Goal: Task Accomplishment & Management: Manage account settings

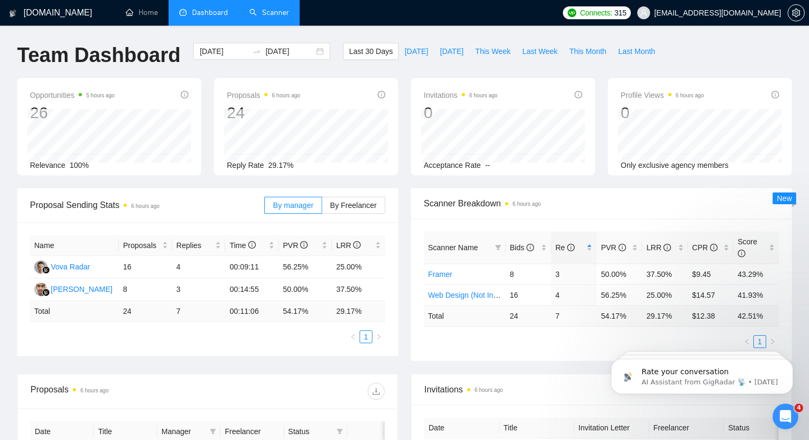
click at [276, 8] on link "Scanner" at bounding box center [269, 12] width 40 height 9
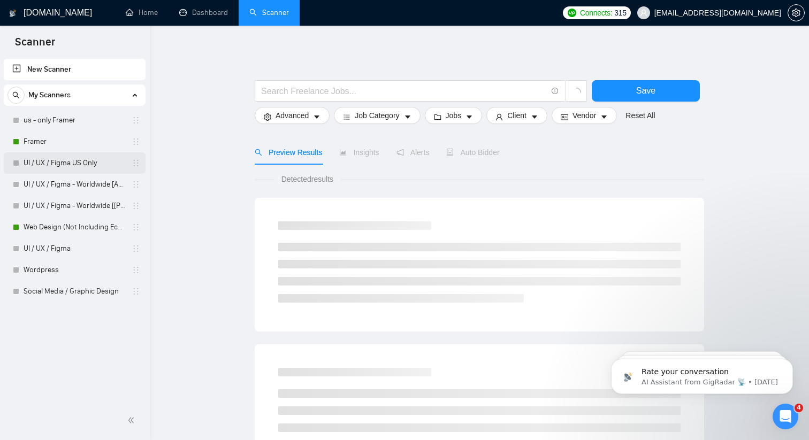
click at [83, 158] on link "UI / UX / Figma US Only" at bounding box center [75, 162] width 102 height 21
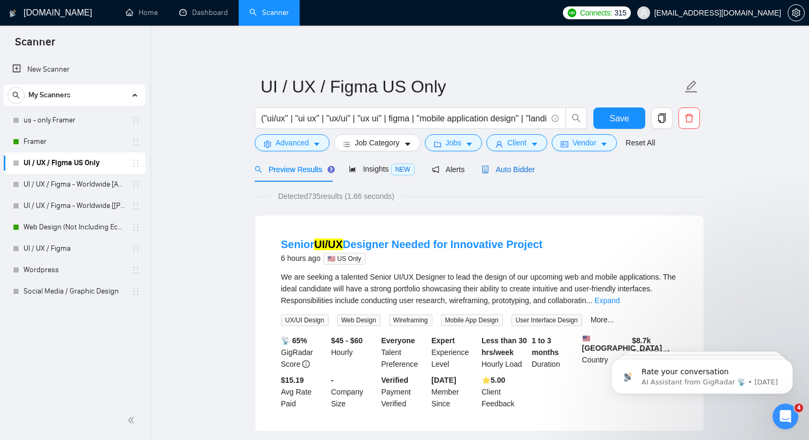
click at [506, 172] on span "Auto Bidder" at bounding box center [507, 169] width 53 height 9
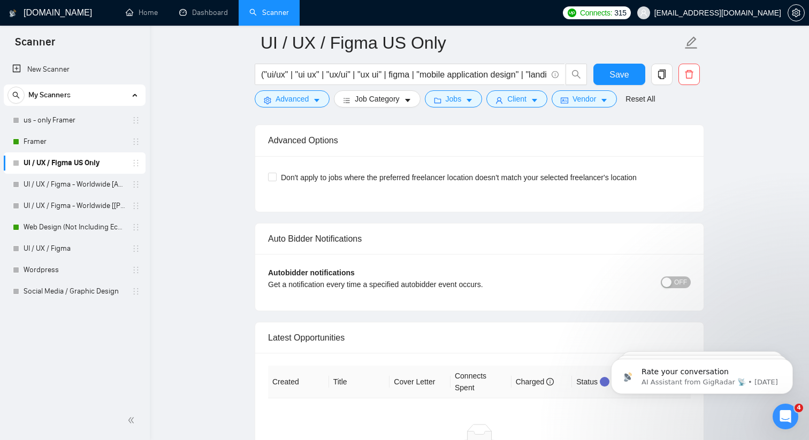
scroll to position [2453, 0]
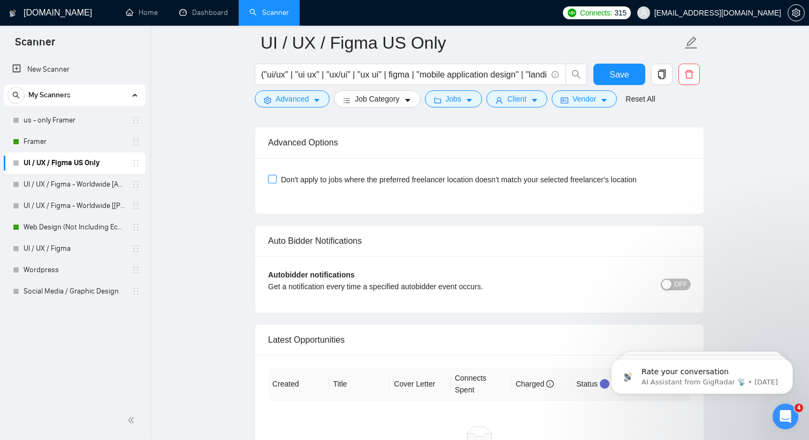
click at [274, 181] on input "Don't apply to jobs where the preferred freelancer location doesn't match your …" at bounding box center [271, 178] width 7 height 7
click at [272, 177] on input "Don't apply to jobs where the preferred freelancer location doesn't match your …" at bounding box center [271, 178] width 7 height 7
checkbox input "false"
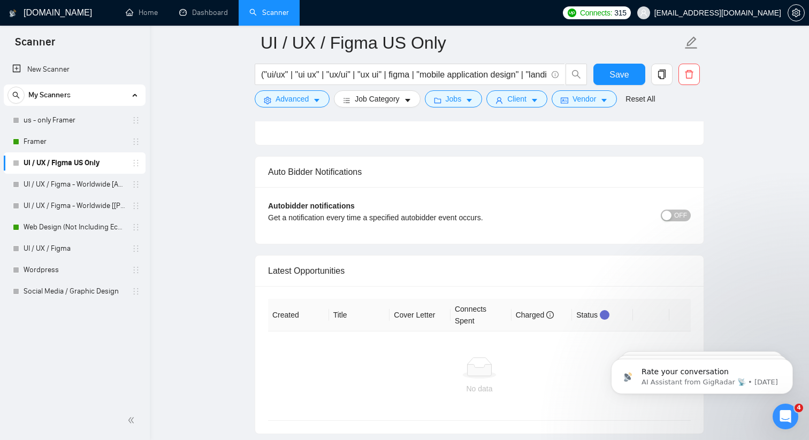
scroll to position [2544, 0]
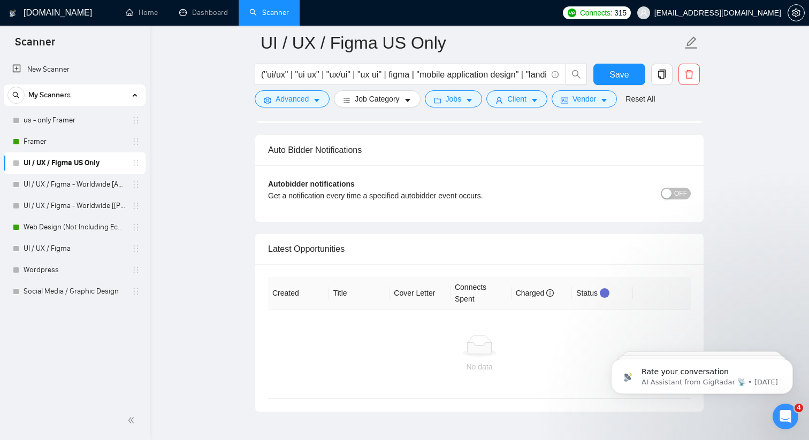
click at [675, 194] on span "OFF" at bounding box center [680, 194] width 13 height 12
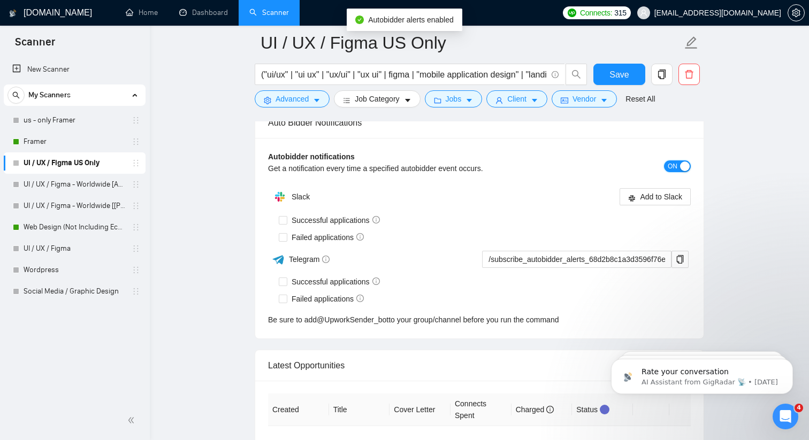
scroll to position [2574, 0]
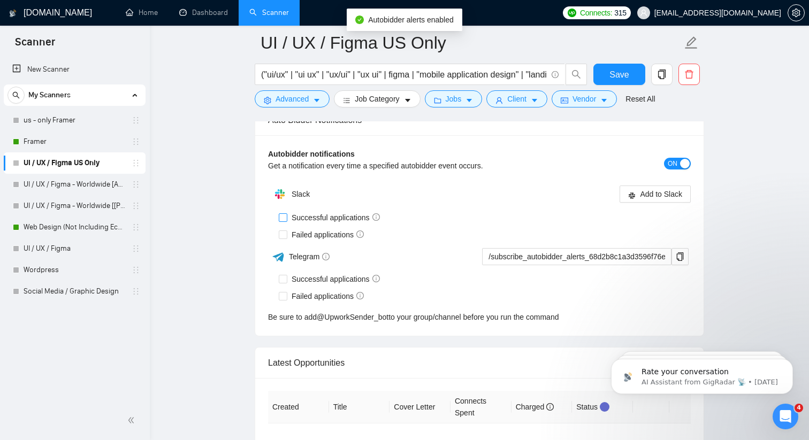
click at [286, 217] on span at bounding box center [283, 217] width 9 height 9
click at [286, 217] on input "Successful applications" at bounding box center [282, 216] width 7 height 7
checkbox input "true"
click at [284, 234] on input "Failed applications" at bounding box center [282, 234] width 7 height 7
checkbox input "true"
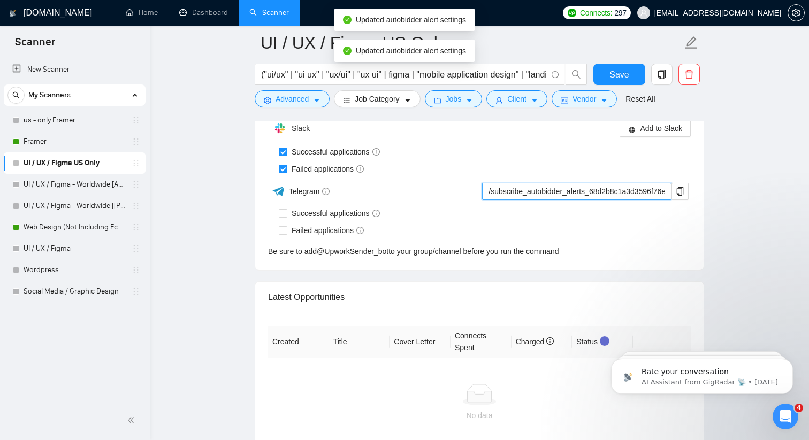
click at [663, 192] on input "/subscribe_autobidder_alerts_68d2b8c1a3d3596f76e41681@UpworkSender_bot" at bounding box center [576, 191] width 189 height 17
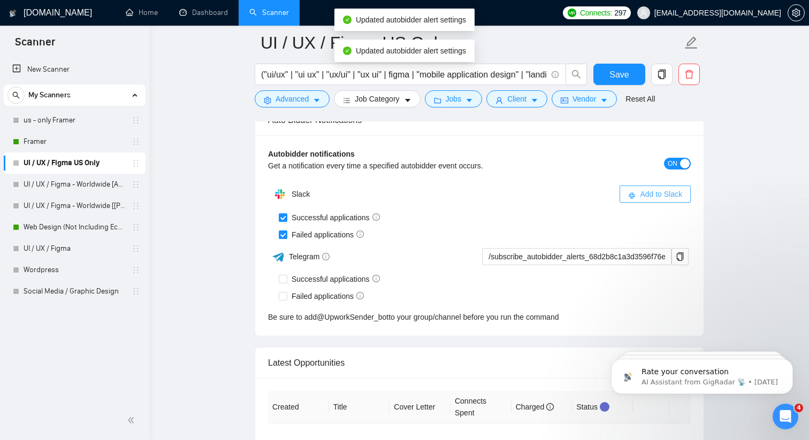
click at [653, 187] on button "Add to Slack" at bounding box center [655, 194] width 71 height 17
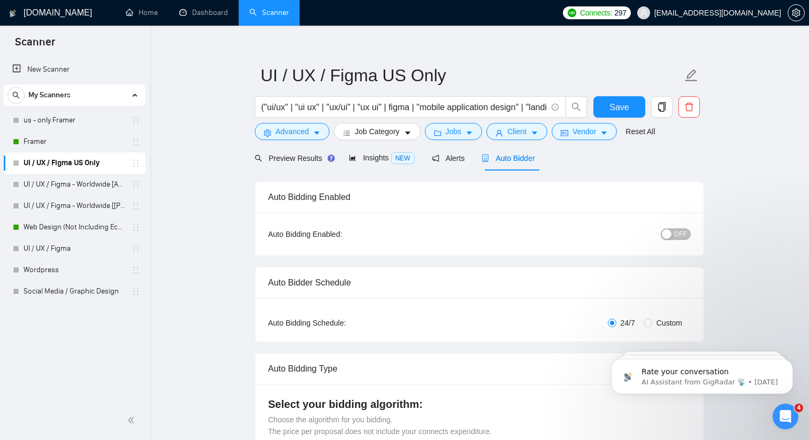
scroll to position [10, 0]
click at [677, 235] on span "OFF" at bounding box center [680, 236] width 13 height 12
click at [622, 103] on span "Save" at bounding box center [618, 108] width 19 height 13
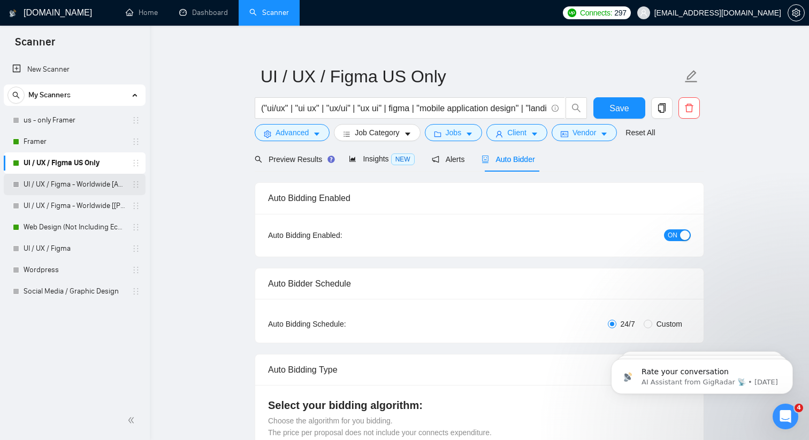
click at [85, 191] on link "UI / UX / Figma - Worldwide [Anya]" at bounding box center [75, 184] width 102 height 21
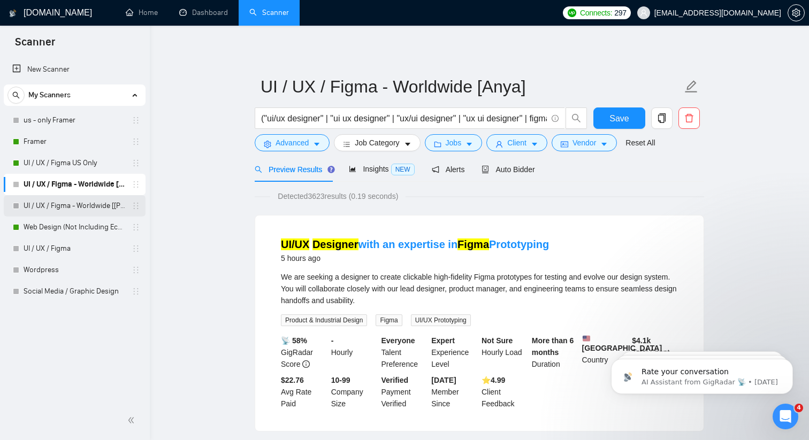
click at [82, 206] on link "UI / UX / Figma - Worldwide [[PERSON_NAME]]" at bounding box center [75, 205] width 102 height 21
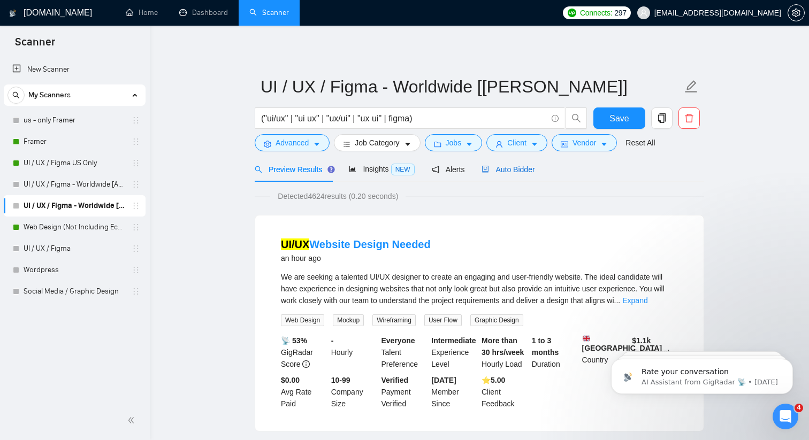
click at [519, 167] on span "Auto Bidder" at bounding box center [507, 169] width 53 height 9
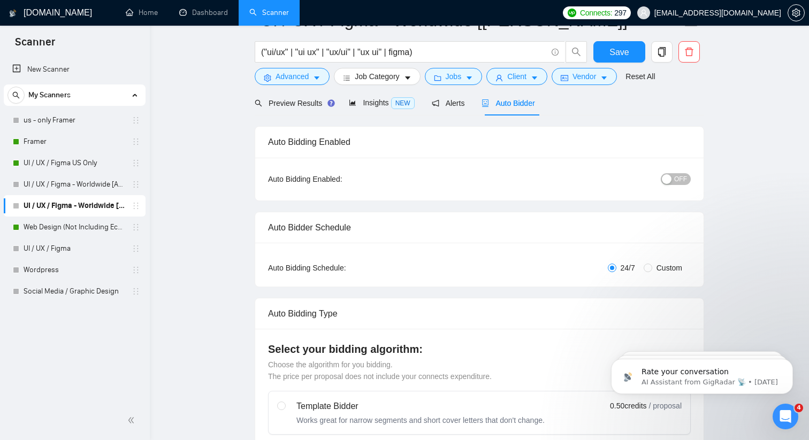
scroll to position [6, 0]
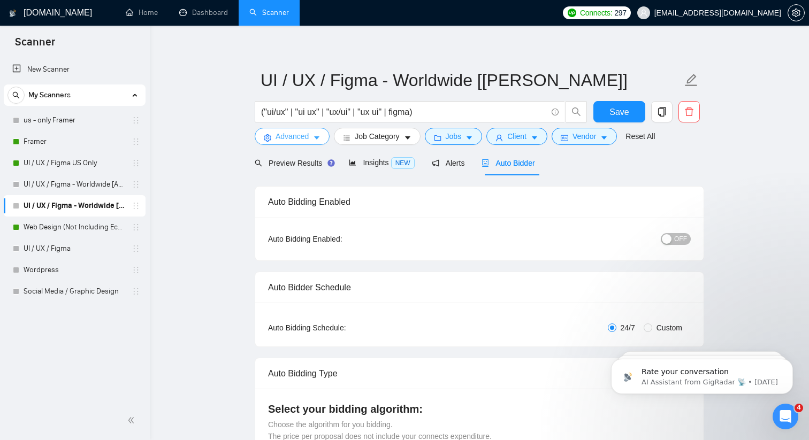
click at [318, 137] on icon "caret-down" at bounding box center [316, 138] width 5 height 3
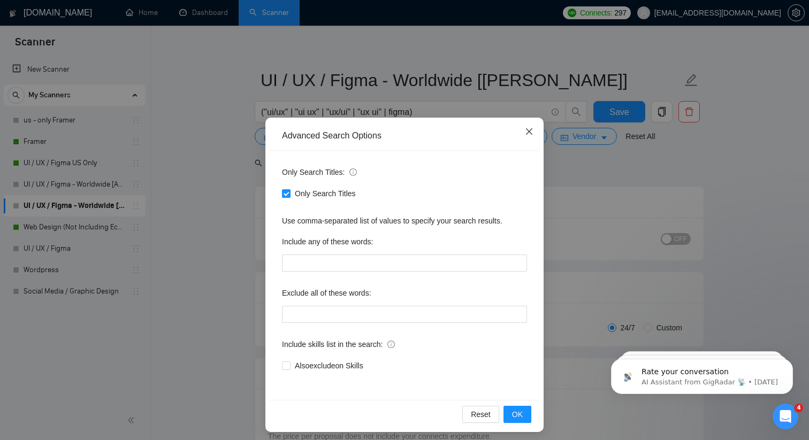
click at [525, 133] on icon "close" at bounding box center [529, 131] width 9 height 9
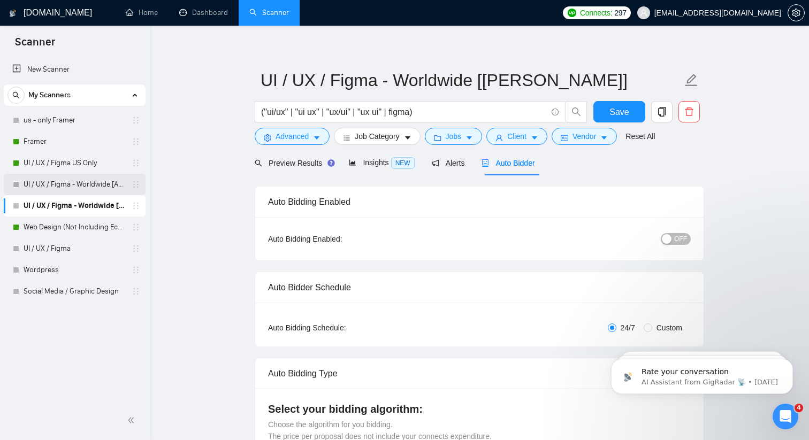
click at [68, 180] on link "UI / UX / Figma - Worldwide [Anya]" at bounding box center [75, 184] width 102 height 21
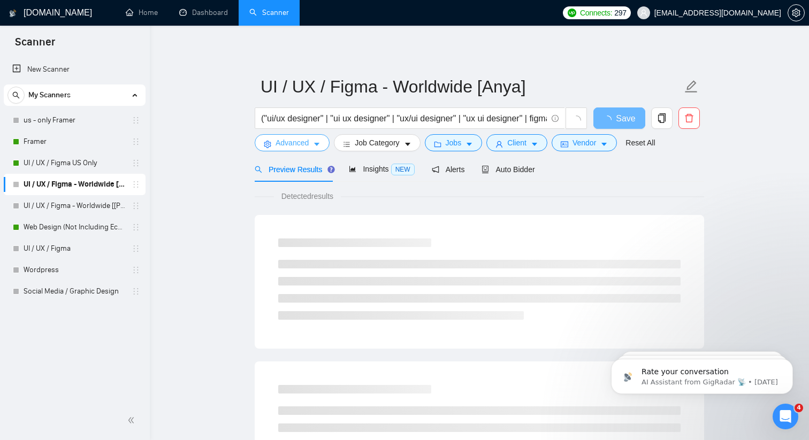
click at [322, 143] on button "Advanced" at bounding box center [292, 142] width 75 height 17
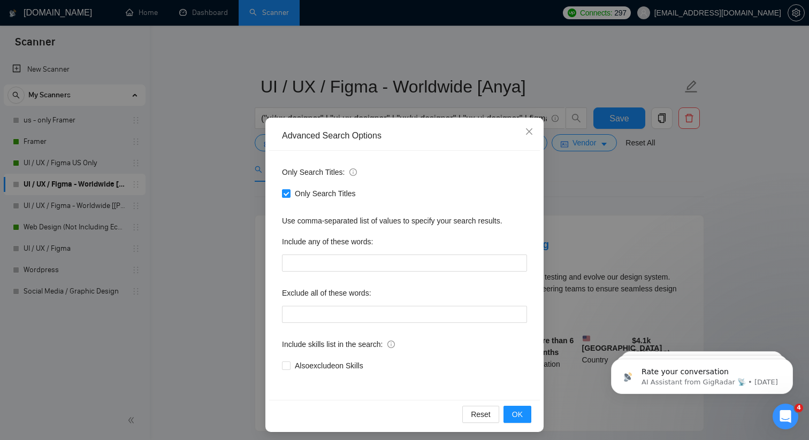
scroll to position [5, 0]
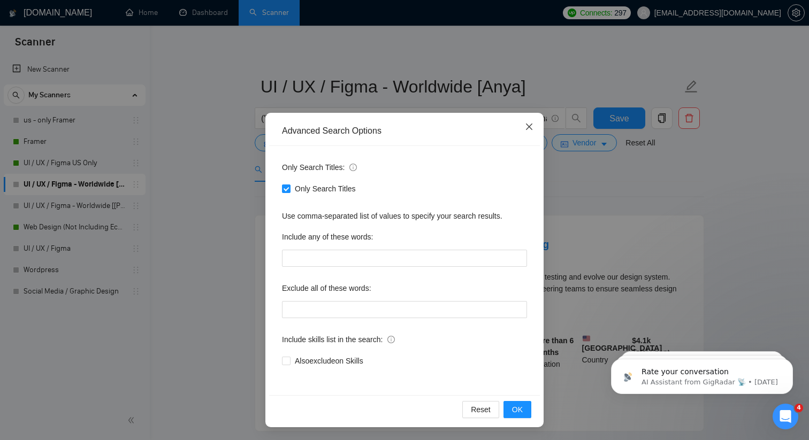
click at [529, 128] on icon "close" at bounding box center [529, 127] width 9 height 9
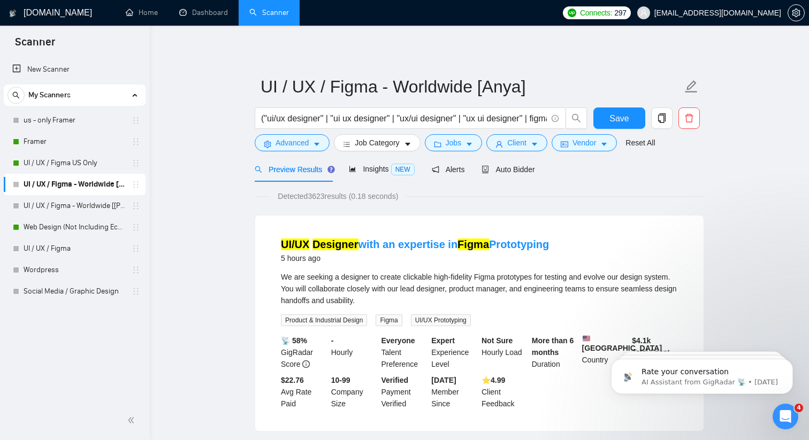
scroll to position [0, 0]
click at [49, 166] on link "UI / UX / Figma US Only" at bounding box center [75, 162] width 102 height 21
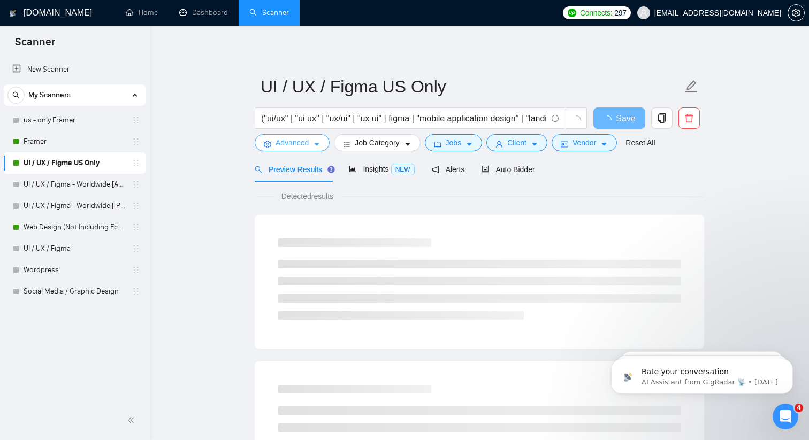
click at [313, 140] on button "Advanced" at bounding box center [292, 142] width 75 height 17
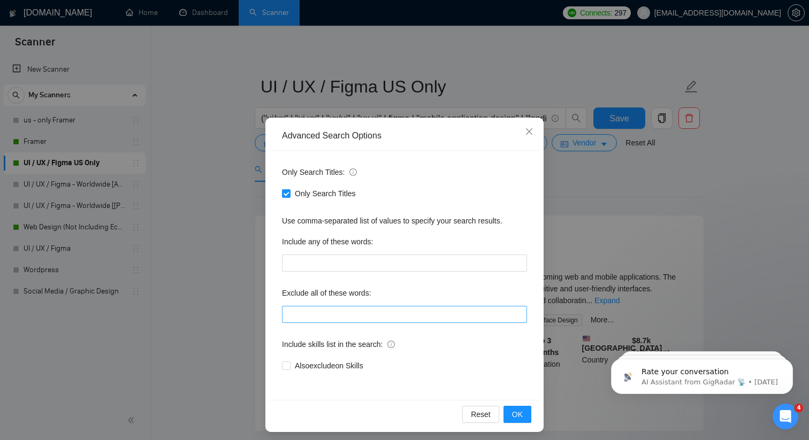
scroll to position [4, 0]
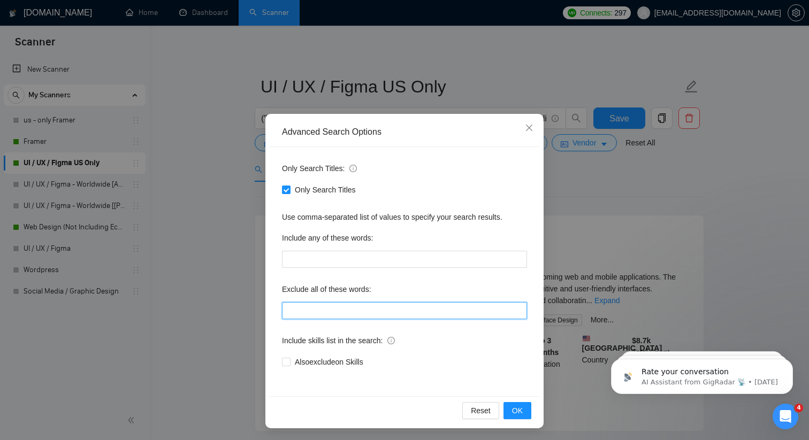
click at [373, 310] on input "text" at bounding box center [404, 310] width 245 height 17
click at [531, 129] on icon "close" at bounding box center [529, 128] width 9 height 9
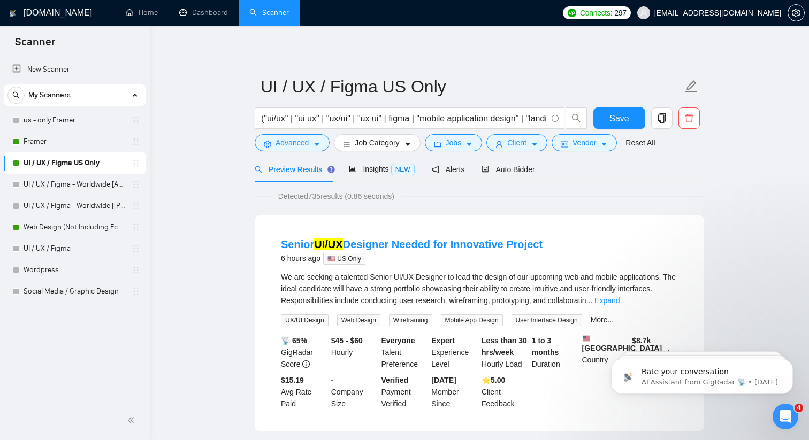
scroll to position [0, 0]
click at [65, 142] on link "Framer" at bounding box center [75, 141] width 102 height 21
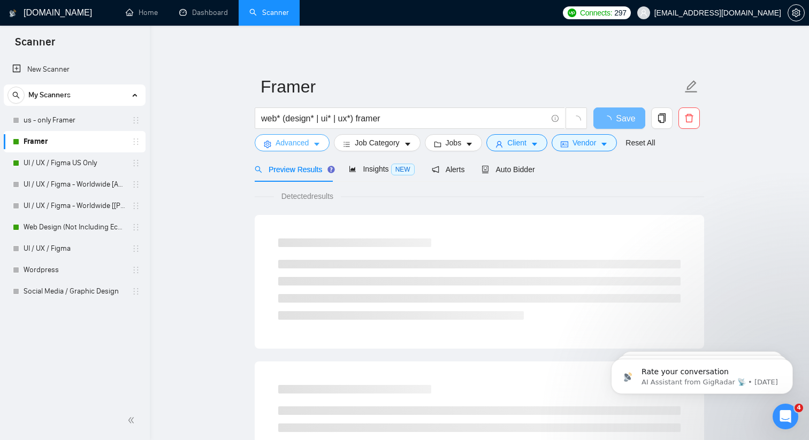
click at [291, 150] on button "Advanced" at bounding box center [292, 142] width 75 height 17
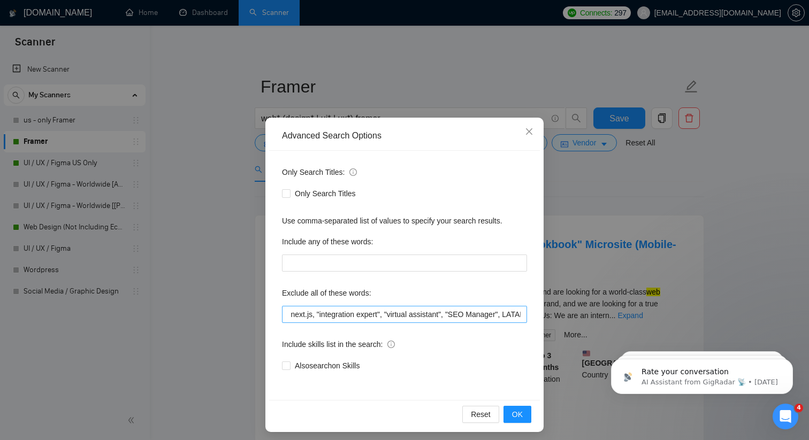
scroll to position [0, 359]
click at [528, 127] on span "Close" at bounding box center [529, 132] width 29 height 29
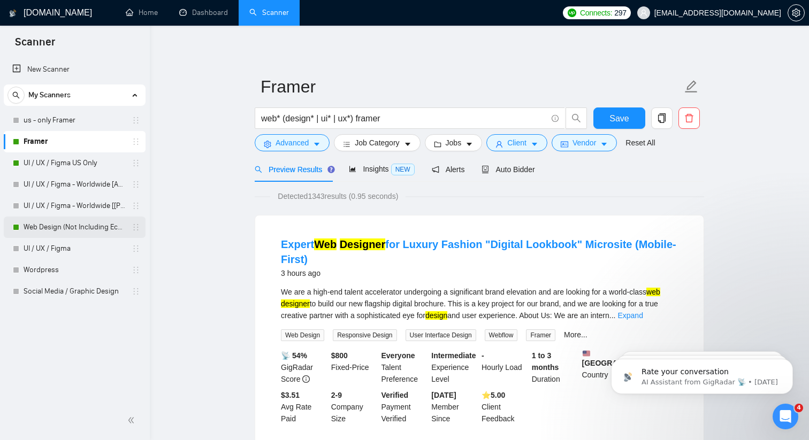
click at [93, 229] on link "Web Design (Not Including Ecommerce / Shopify)" at bounding box center [75, 227] width 102 height 21
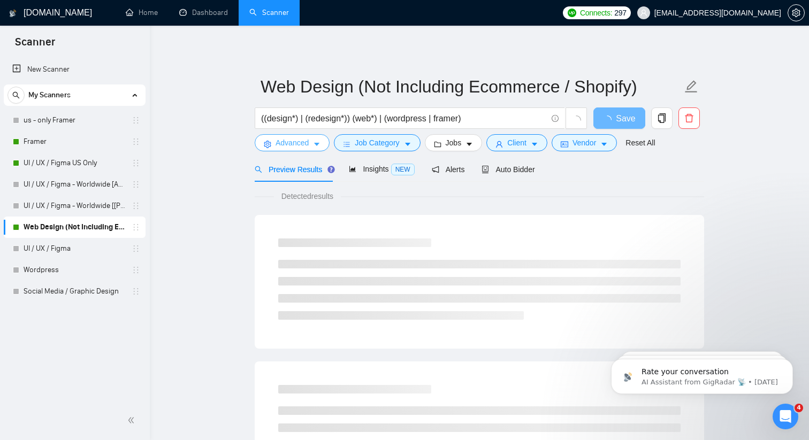
click at [301, 150] on button "Advanced" at bounding box center [292, 142] width 75 height 17
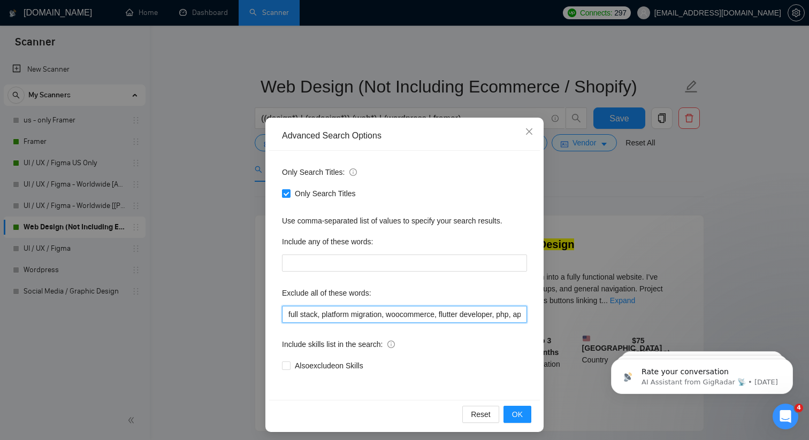
click at [287, 316] on input "full stack, platform migration, woocommerce, flutter developer, php, app develo…" at bounding box center [404, 314] width 245 height 17
click at [323, 312] on input ""full stack, platform migration, woocommerce, flutter developer, php, app devel…" at bounding box center [404, 314] width 245 height 17
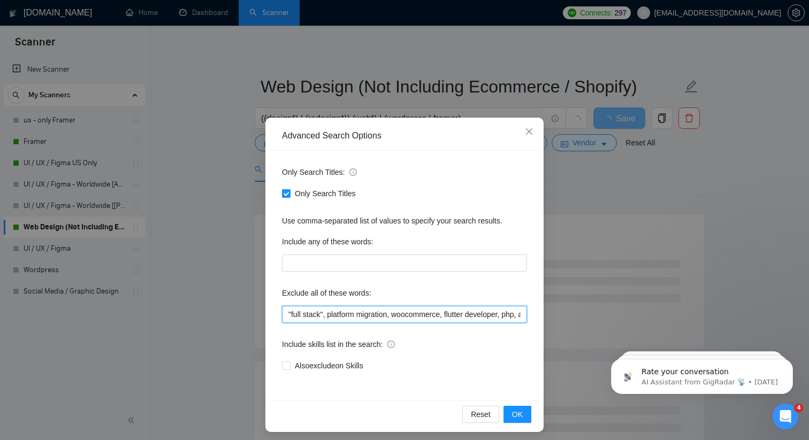
click at [331, 314] on input ""full stack", platform migration, woocommerce, flutter developer, php, app deve…" at bounding box center [404, 314] width 245 height 17
click at [396, 311] on input ""full stack", "platform migration, woocommerce, flutter developer, php, app dev…" at bounding box center [404, 314] width 245 height 17
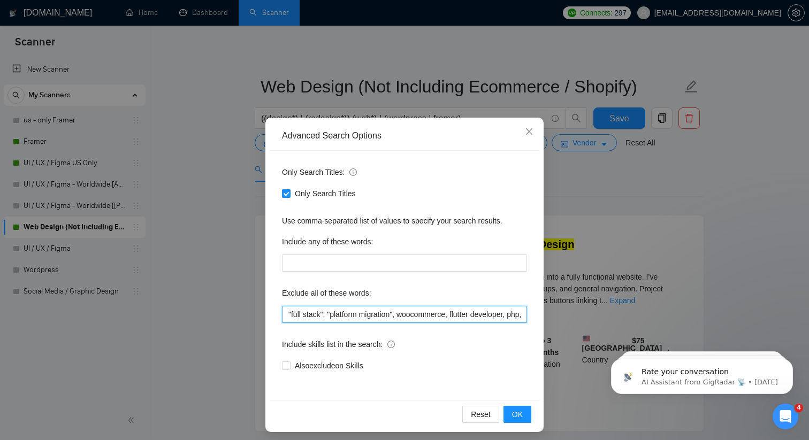
click at [406, 313] on input ""full stack", "platform migration", woocommerce, flutter developer, php, app de…" at bounding box center [404, 314] width 245 height 17
click at [458, 314] on input ""full stack", "platform migration", "woocommerce, flutter developer, php, app d…" at bounding box center [404, 314] width 245 height 17
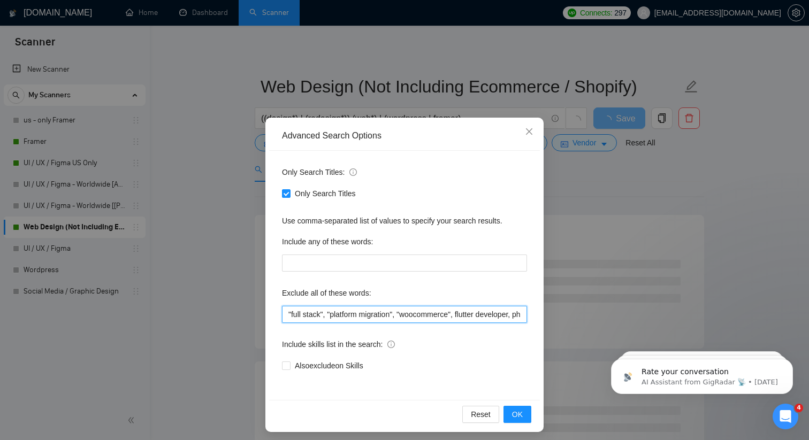
scroll to position [0, 5]
click at [460, 313] on input ""full stack", "platform migration", "woocommerce", flutter developer, php, app …" at bounding box center [404, 314] width 245 height 17
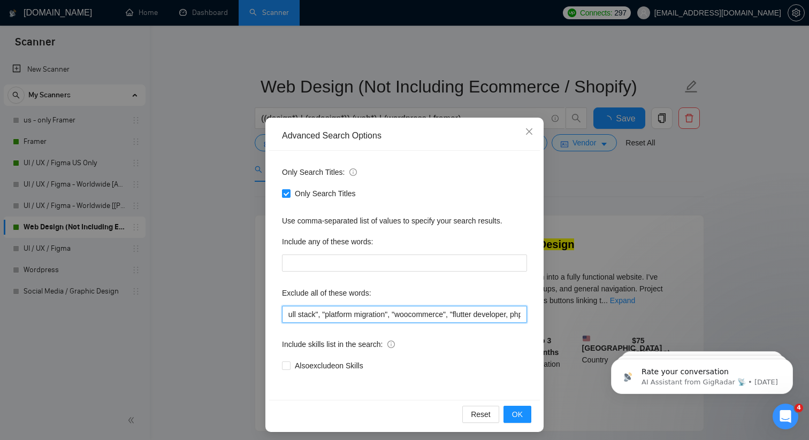
scroll to position [0, 59]
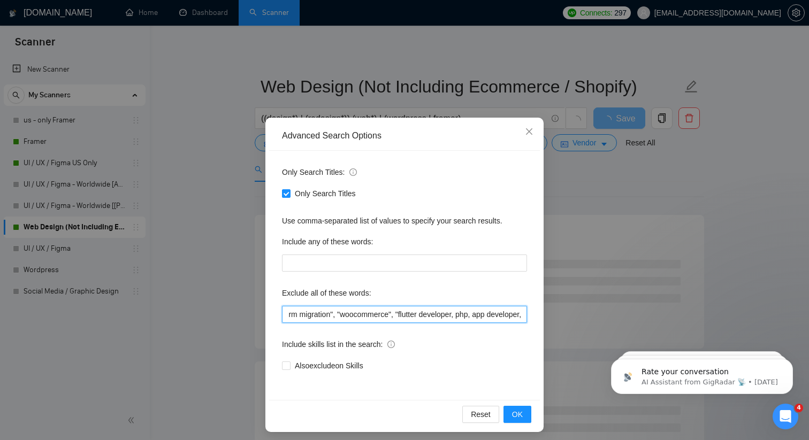
click at [467, 315] on input ""full stack", "platform migration", "woocommerce", "flutter developer, php, app…" at bounding box center [404, 314] width 245 height 17
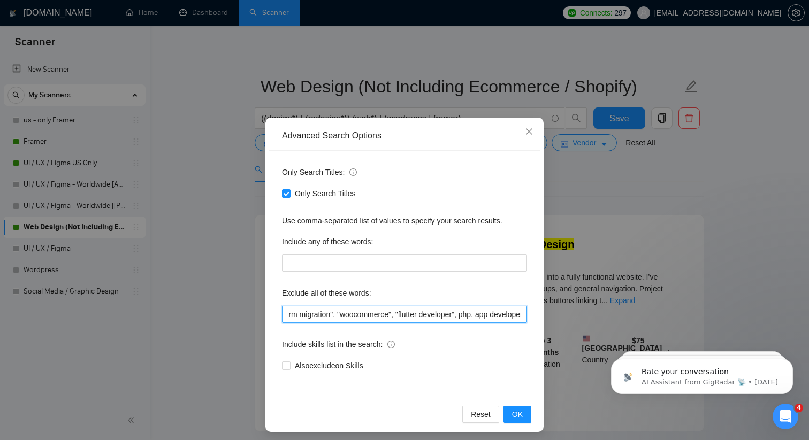
click at [475, 317] on input ""full stack", "platform migration", "woocommerce", "flutter developer", php, ap…" at bounding box center [404, 314] width 245 height 17
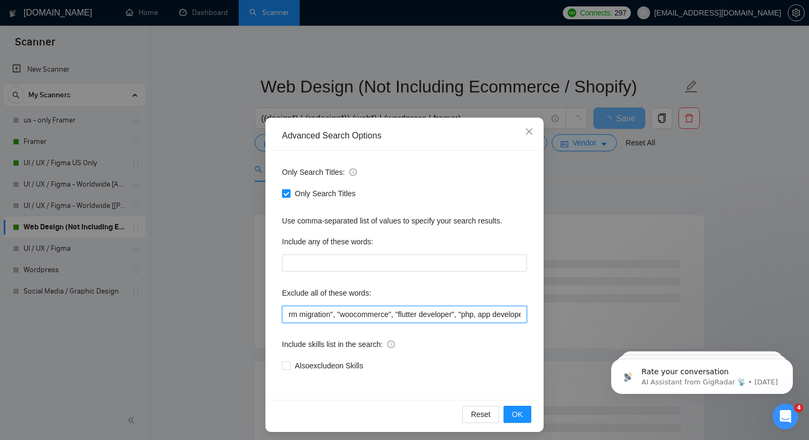
click at [489, 313] on input ""full stack", "platform migration", "woocommerce", "flutter developer", "php, a…" at bounding box center [404, 314] width 245 height 17
click at [465, 315] on input ""full stack", "platform migration", "woocommerce", "flutter developer", "php", …" at bounding box center [404, 314] width 245 height 17
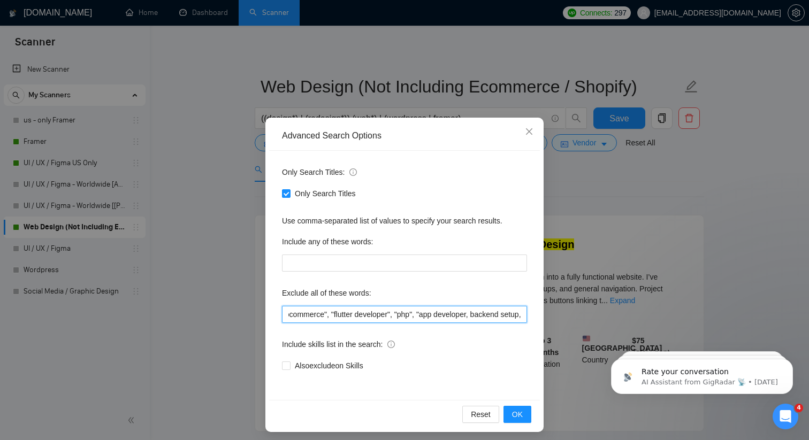
scroll to position [0, 125]
click at [484, 314] on input ""full stack", "platform migration", "woocommerce", "flutter developer", "php", …" at bounding box center [404, 314] width 245 height 17
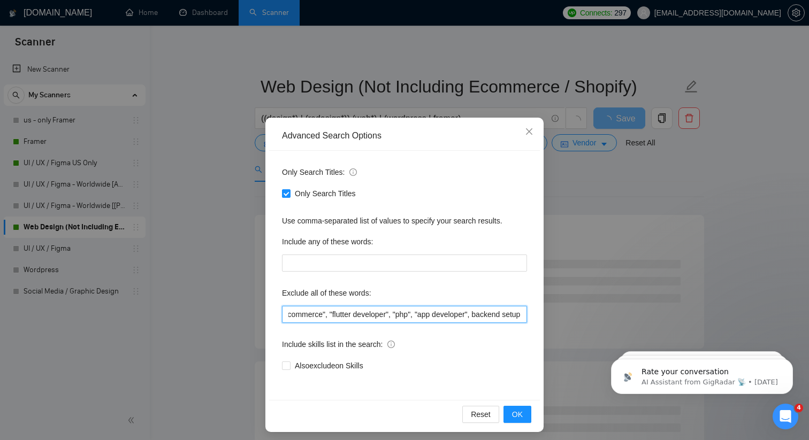
scroll to position [0, 174]
click at [444, 310] on input ""full stack", "platform migration", "woocommerce", "flutter developer", "php", …" at bounding box center [404, 314] width 245 height 17
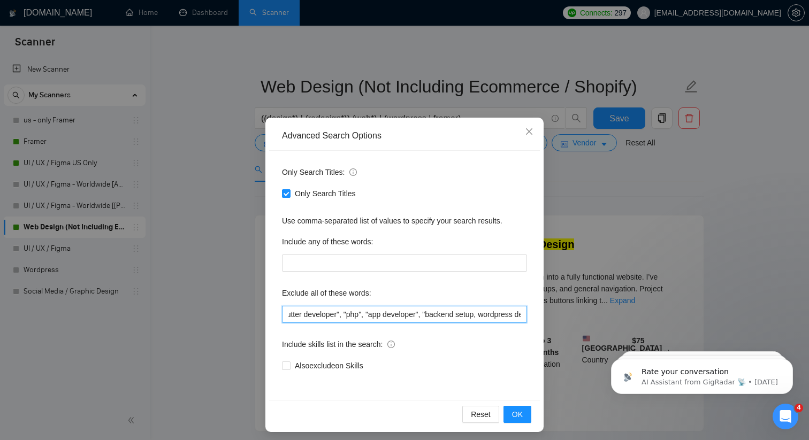
click at [495, 312] on input ""full stack", "platform migration", "woocommerce", "flutter developer", "php", …" at bounding box center [404, 314] width 245 height 17
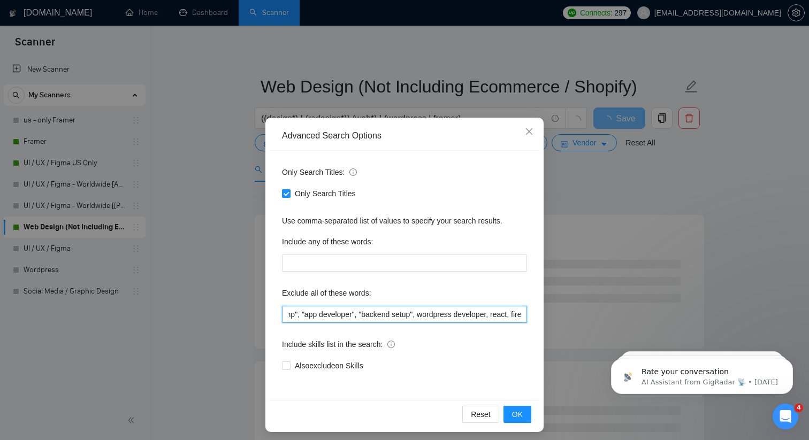
scroll to position [0, 254]
click at [426, 314] on input ""full stack", "platform migration", "woocommerce", "flutter developer", "php", …" at bounding box center [404, 314] width 245 height 17
click at [500, 314] on input ""full stack", "platform migration", "woocommerce", "flutter developer", "php", …" at bounding box center [404, 314] width 245 height 17
click at [417, 313] on input ""full stack", "platform migration", "woocommerce", "flutter developer", "php", …" at bounding box center [404, 314] width 245 height 17
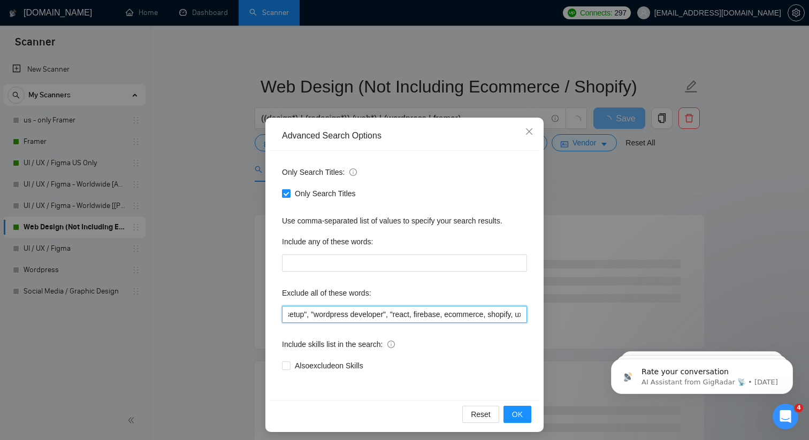
click at [439, 311] on input ""full stack", "platform migration", "woocommerce", "flutter developer", "php", …" at bounding box center [404, 314] width 245 height 17
click at [445, 310] on input ""full stack", "platform migration", "woocommerce", "flutter developer", "php", …" at bounding box center [404, 314] width 245 height 17
click at [474, 312] on input ""full stack", "platform migration", "woocommerce", "flutter developer", "php", …" at bounding box center [404, 314] width 245 height 17
click at [483, 312] on input ""full stack", "platform migration", "woocommerce", "flutter developer", "php", …" at bounding box center [404, 314] width 245 height 17
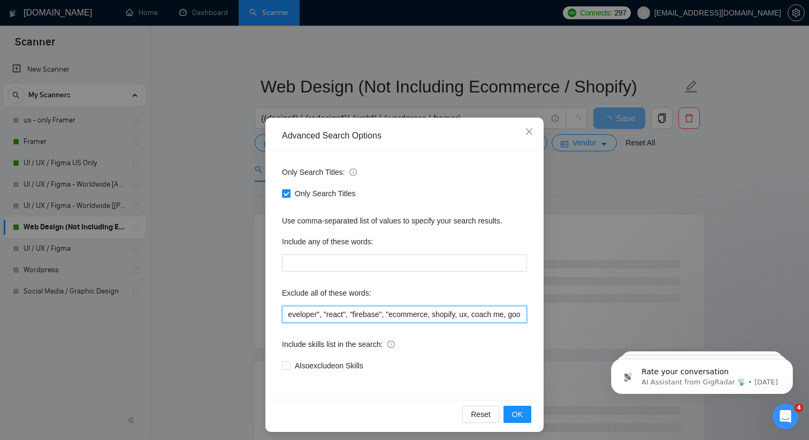
click at [460, 314] on input ""full stack", "platform migration", "woocommerce", "flutter developer", "php", …" at bounding box center [404, 314] width 245 height 17
click at [417, 312] on input ""full stack", "platform migration", "woocommerce", "flutter developer", "php", …" at bounding box center [404, 314] width 245 height 17
click at [447, 314] on input ""full stack", "platform migration", "woocommerce", "flutter developer", "php", …" at bounding box center [404, 314] width 245 height 17
click at [467, 315] on input ""full stack", "platform migration", "woocommerce", "flutter developer", "php", …" at bounding box center [404, 314] width 245 height 17
click at [450, 315] on input ""full stack", "platform migration", "woocommerce", "flutter developer", "php", …" at bounding box center [404, 314] width 245 height 17
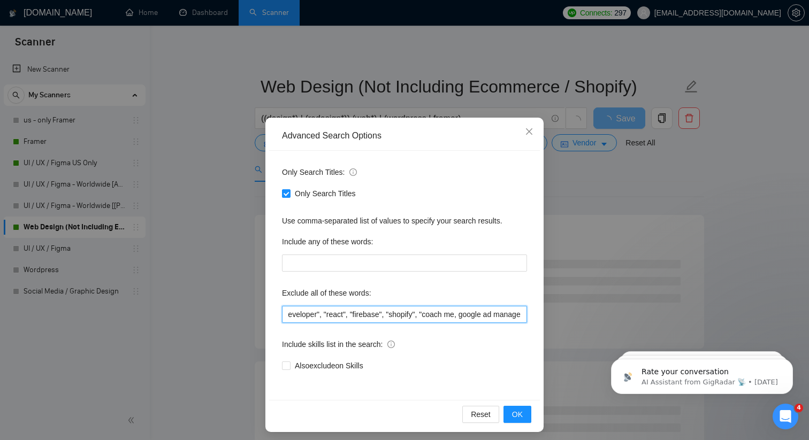
click at [493, 317] on input ""full stack", "platform migration", "woocommerce", "flutter developer", "php", …" at bounding box center [404, 314] width 245 height 17
click at [506, 316] on input ""full stack", "platform migration", "woocommerce", "flutter developer", "php", …" at bounding box center [404, 314] width 245 height 17
click at [474, 315] on input ""full stack", "platform migration", "woocommerce", "flutter developer", "php", …" at bounding box center [404, 314] width 245 height 17
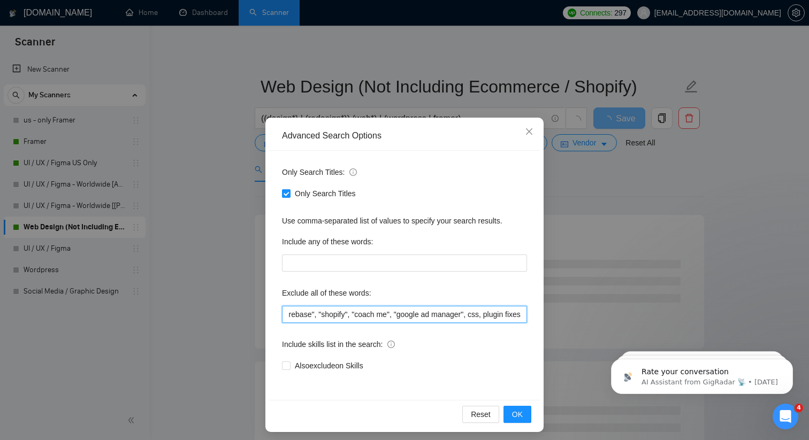
click at [482, 316] on input ""full stack", "platform migration", "woocommerce", "flutter developer", "php", …" at bounding box center [404, 314] width 245 height 17
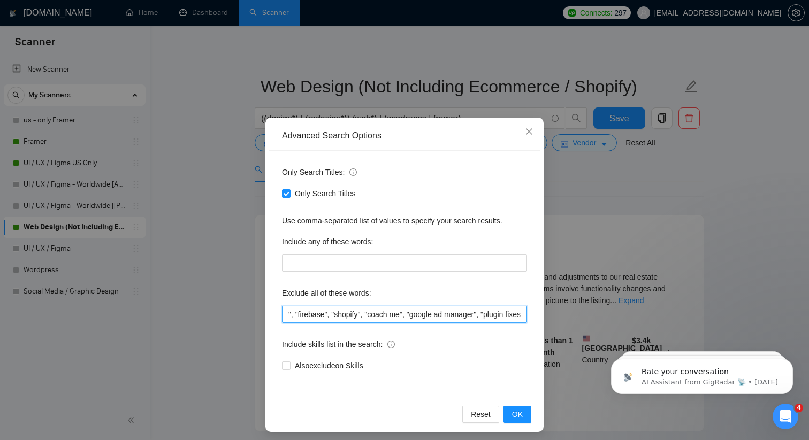
scroll to position [0, 507]
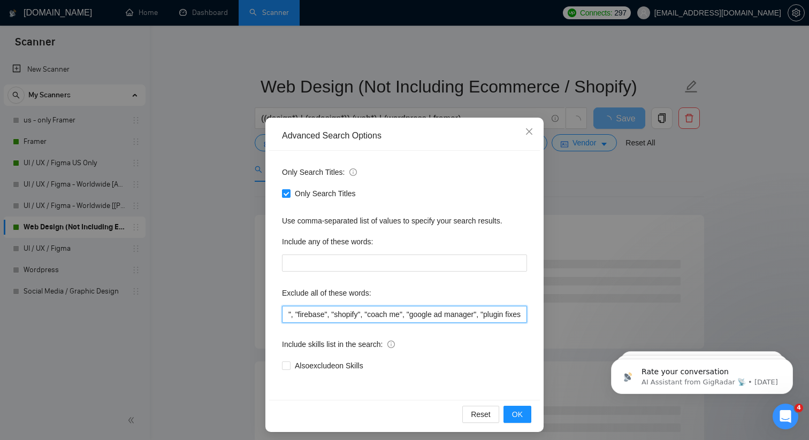
click at [524, 316] on input ""full stack", "platform migration", "woocommerce", "flutter developer", "php", …" at bounding box center [404, 314] width 245 height 17
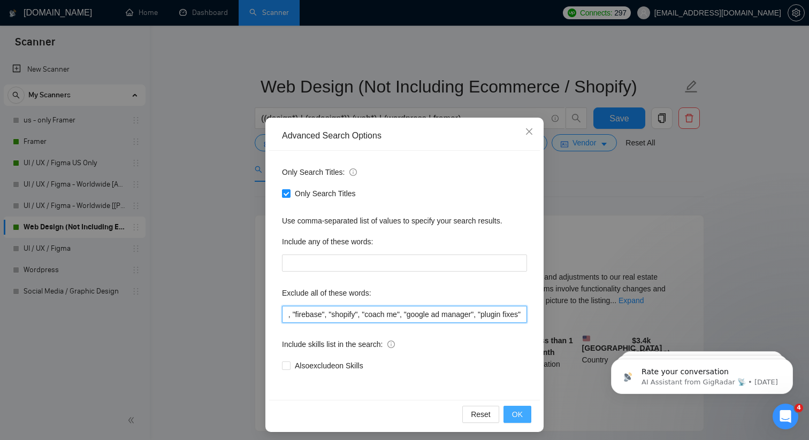
type input ""full stack", "platform migration", "woocommerce", "flutter developer", "php", …"
click at [516, 422] on button "OK" at bounding box center [517, 414] width 28 height 17
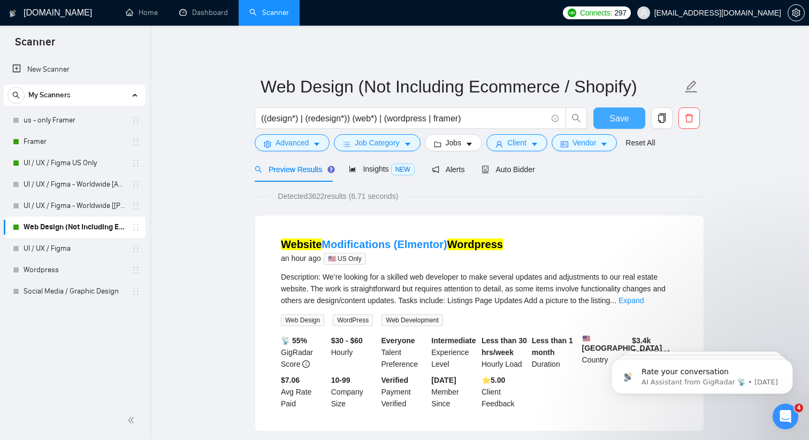
click at [622, 124] on span "Save" at bounding box center [618, 118] width 19 height 13
click at [398, 170] on span "NEW" at bounding box center [403, 170] width 24 height 12
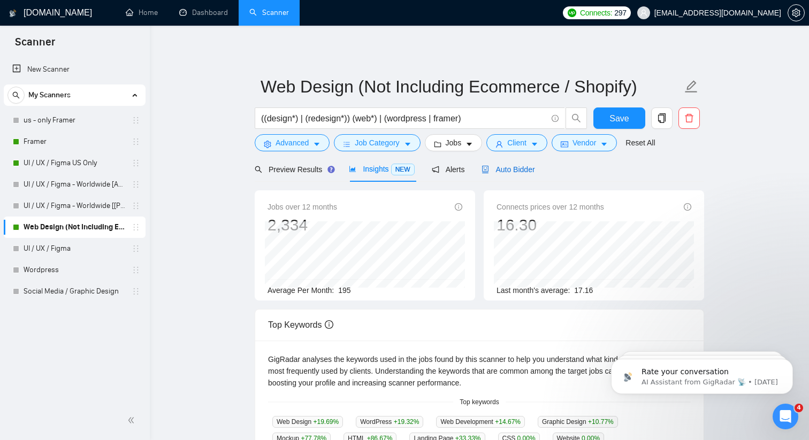
click at [514, 171] on span "Auto Bidder" at bounding box center [507, 169] width 53 height 9
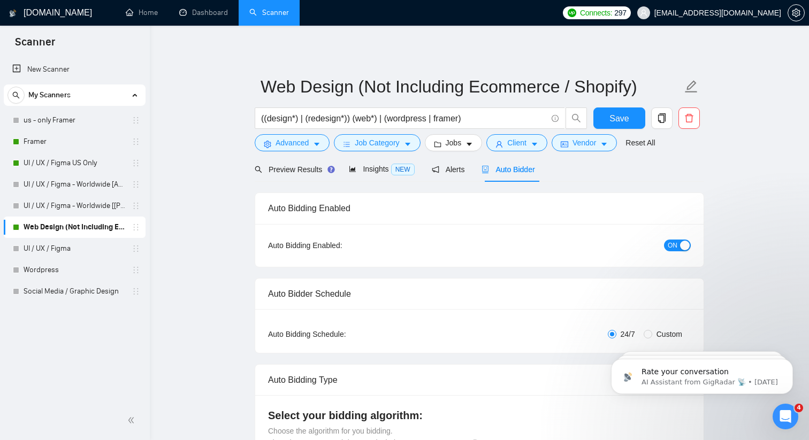
checkbox input "true"
click at [300, 174] on div "Preview Results" at bounding box center [293, 170] width 77 height 12
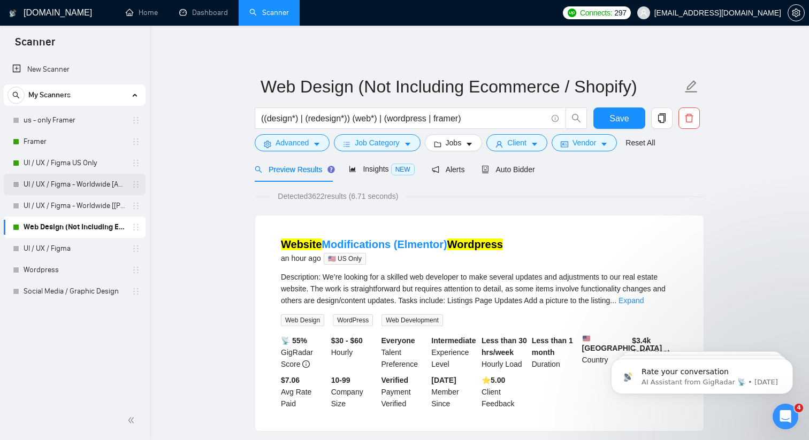
click at [92, 185] on link "UI / UX / Figma - Worldwide [Anya]" at bounding box center [75, 184] width 102 height 21
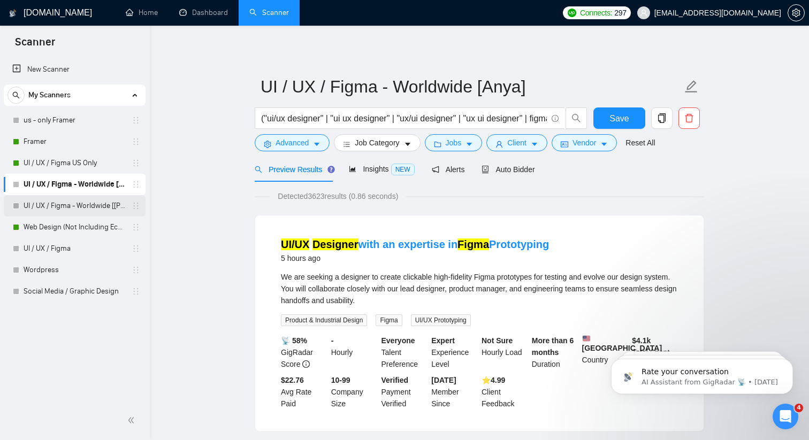
click at [96, 210] on link "UI / UX / Figma - Worldwide [[PERSON_NAME]]" at bounding box center [75, 205] width 102 height 21
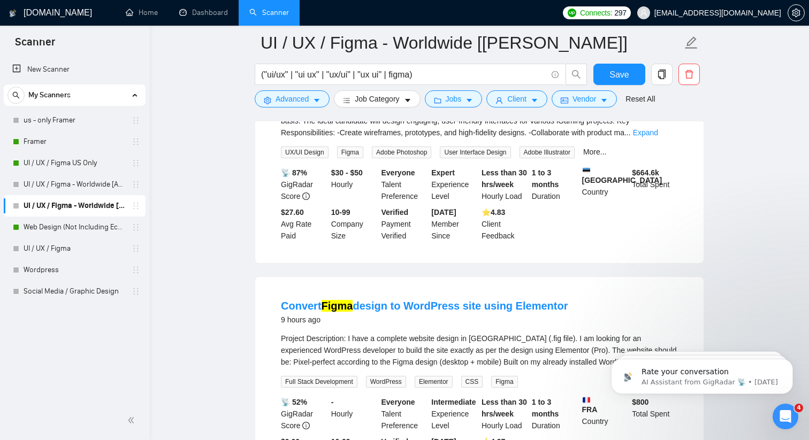
scroll to position [1518, 0]
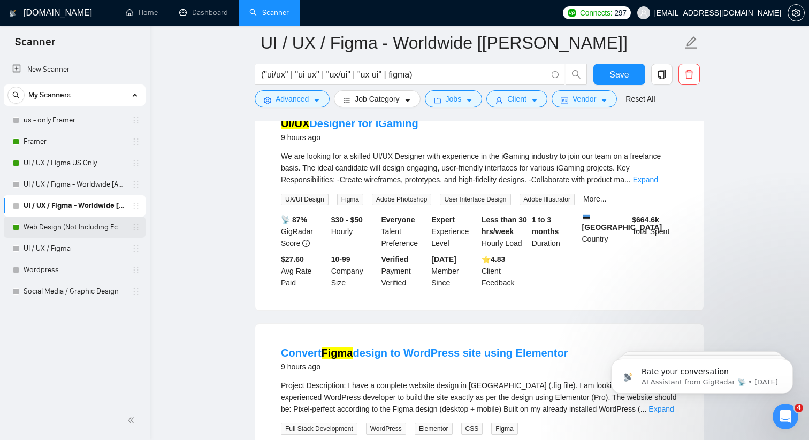
click at [97, 227] on link "Web Design (Not Including Ecommerce / Shopify)" at bounding box center [75, 227] width 102 height 21
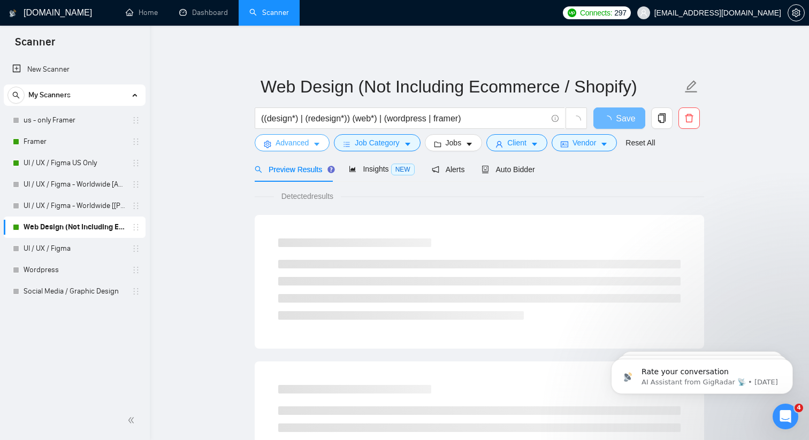
click at [310, 143] on button "Advanced" at bounding box center [292, 142] width 75 height 17
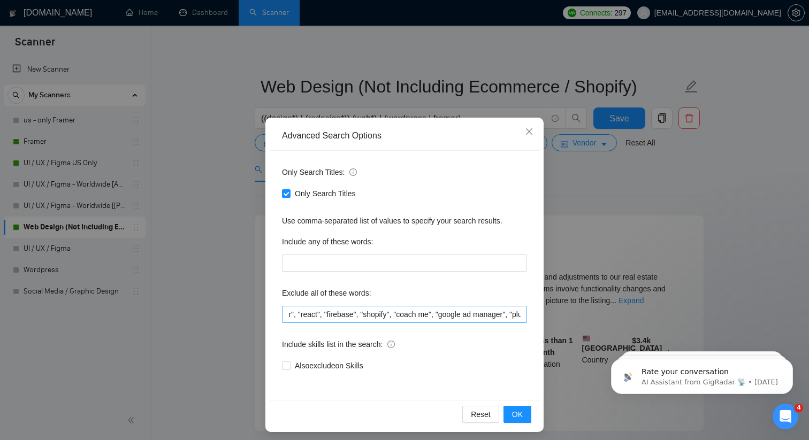
scroll to position [0, 472]
click at [529, 127] on span "Close" at bounding box center [529, 132] width 29 height 29
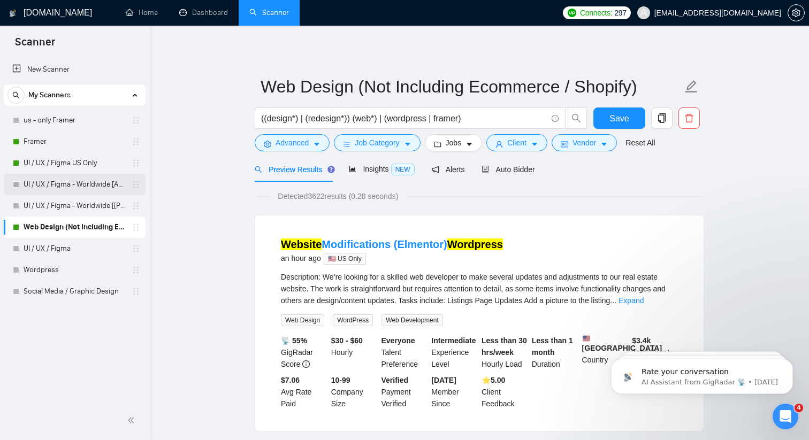
click at [57, 183] on link "UI / UX / Figma - Worldwide [Anya]" at bounding box center [75, 184] width 102 height 21
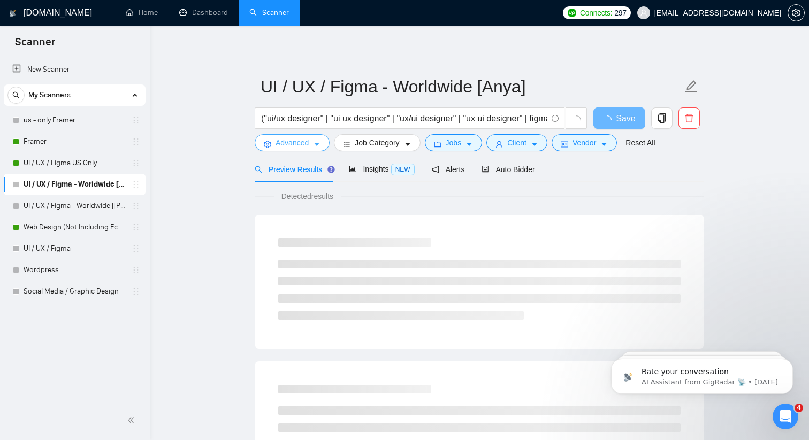
click at [314, 146] on button "Advanced" at bounding box center [292, 142] width 75 height 17
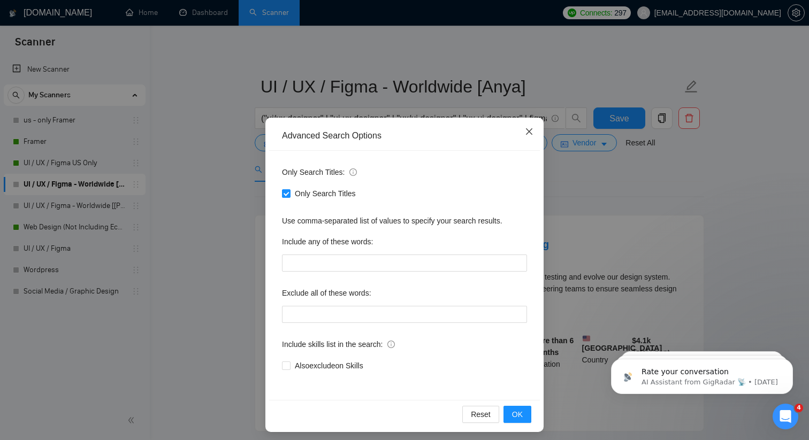
click at [532, 127] on span "Close" at bounding box center [529, 132] width 29 height 29
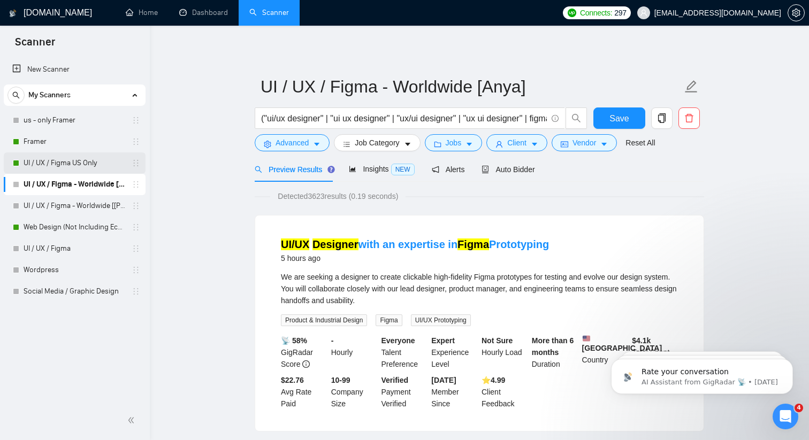
click at [44, 162] on link "UI / UX / Figma US Only" at bounding box center [75, 162] width 102 height 21
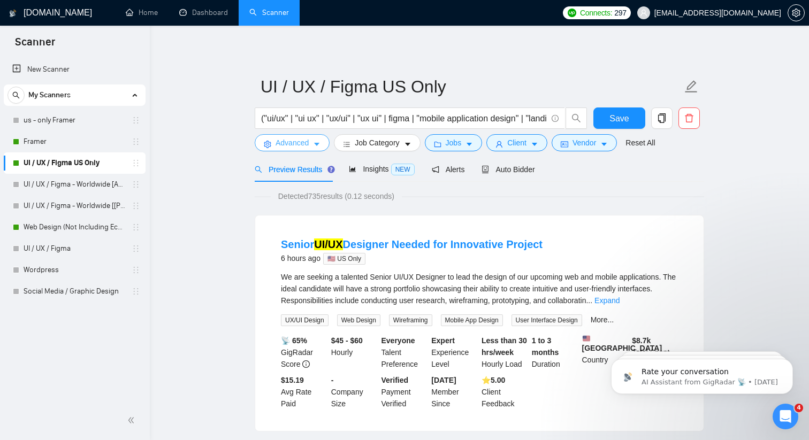
click at [307, 146] on span "Advanced" at bounding box center [292, 143] width 33 height 12
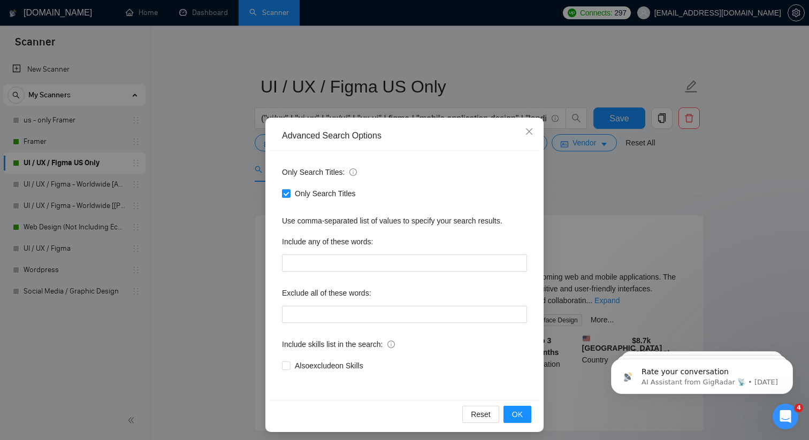
click at [228, 175] on div "Advanced Search Options Only Search Titles: Only Search Titles Use comma-separa…" at bounding box center [404, 220] width 809 height 440
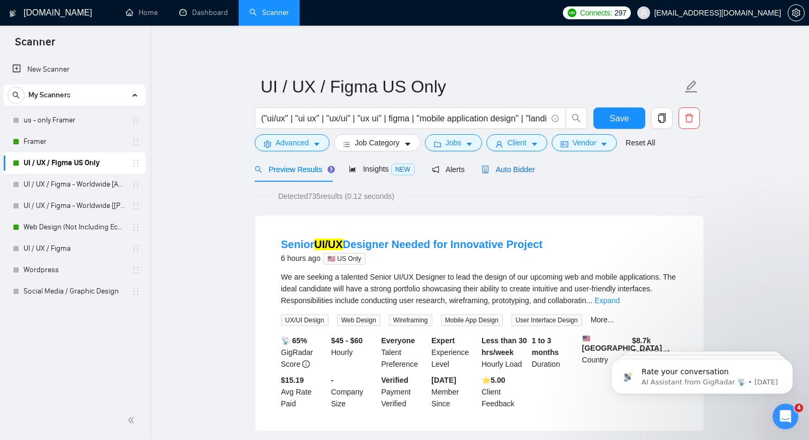
click at [534, 170] on span "Auto Bidder" at bounding box center [507, 169] width 53 height 9
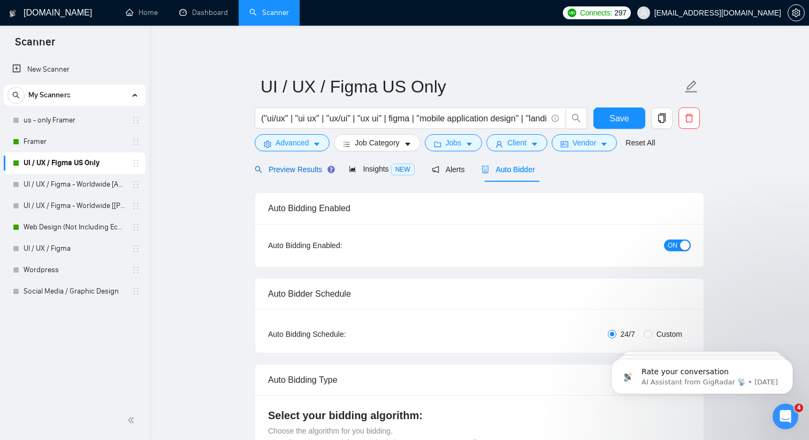
click at [315, 170] on span "Preview Results" at bounding box center [293, 169] width 77 height 9
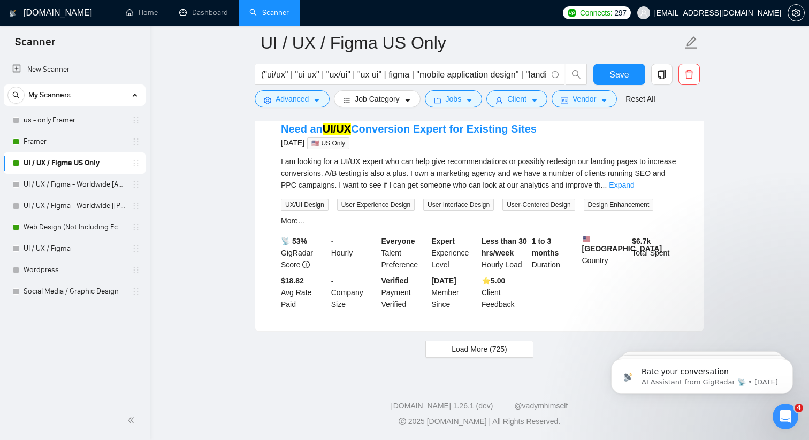
scroll to position [2228, 0]
click at [437, 353] on button "Load More (725)" at bounding box center [479, 349] width 108 height 17
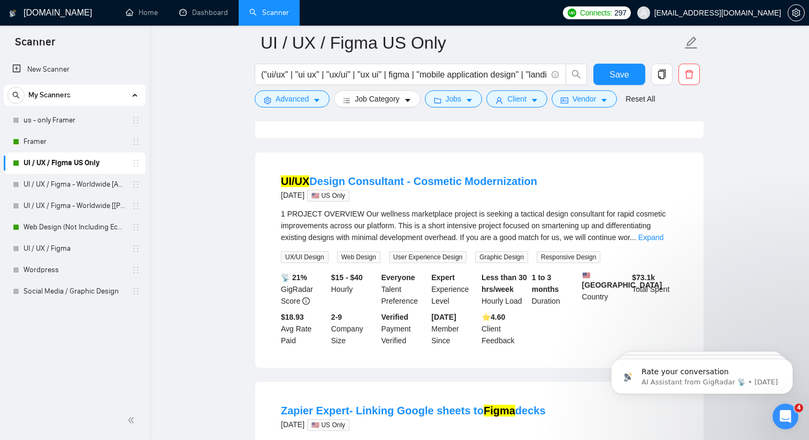
scroll to position [2443, 0]
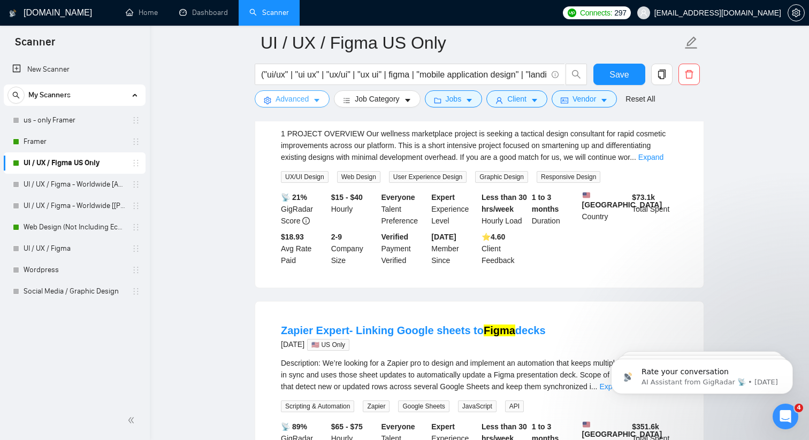
click at [319, 100] on icon "caret-down" at bounding box center [316, 101] width 5 height 3
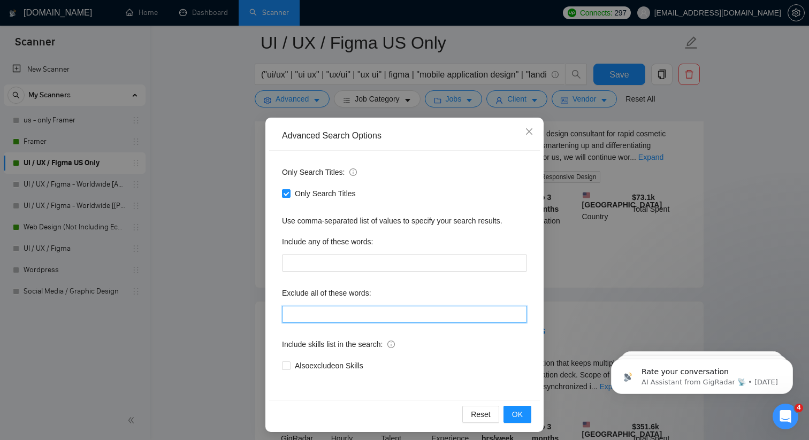
click at [325, 315] on input "text" at bounding box center [404, 314] width 245 height 17
type input "u"
click at [438, 314] on input ""ui/ux consultant", "ux/ui consultant", "ux/ui design consultant" at bounding box center [404, 314] width 245 height 17
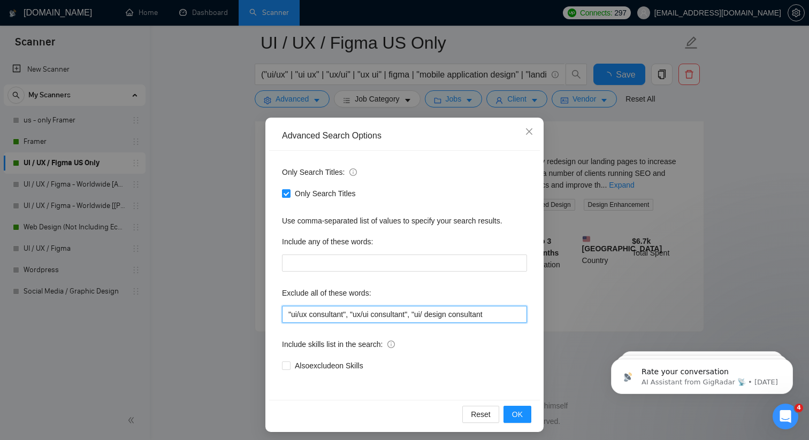
scroll to position [2234, 0]
click at [507, 308] on input ""ui/ux consultant", "ux/ui consultant", "ui/ux design consultant" at bounding box center [404, 314] width 245 height 17
click at [507, 321] on input ""ui/ux consultant", "ux/ui consultant", "ui/ux design consultant" at bounding box center [404, 314] width 245 height 17
click at [514, 417] on span "OK" at bounding box center [517, 415] width 11 height 12
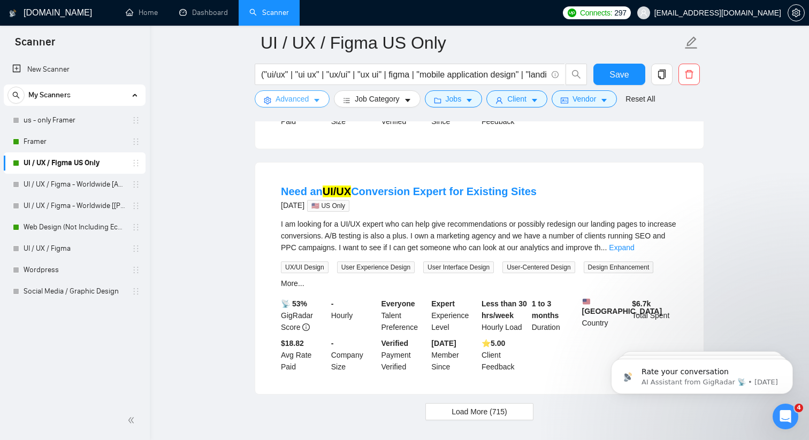
scroll to position [2234, 0]
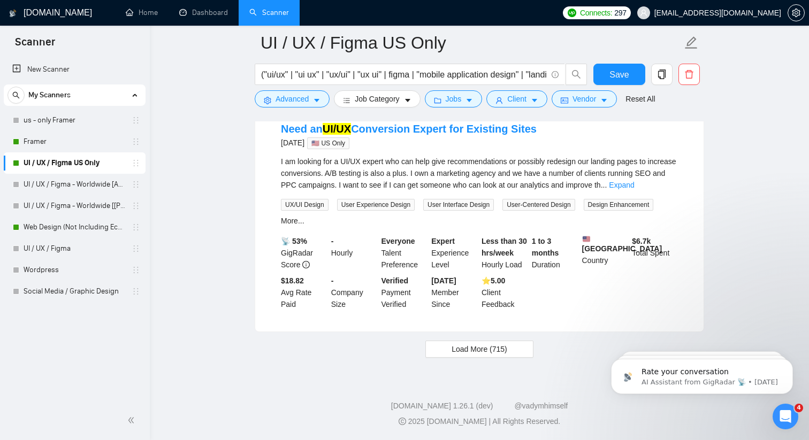
click at [486, 351] on span "Load More (715)" at bounding box center [480, 349] width 56 height 12
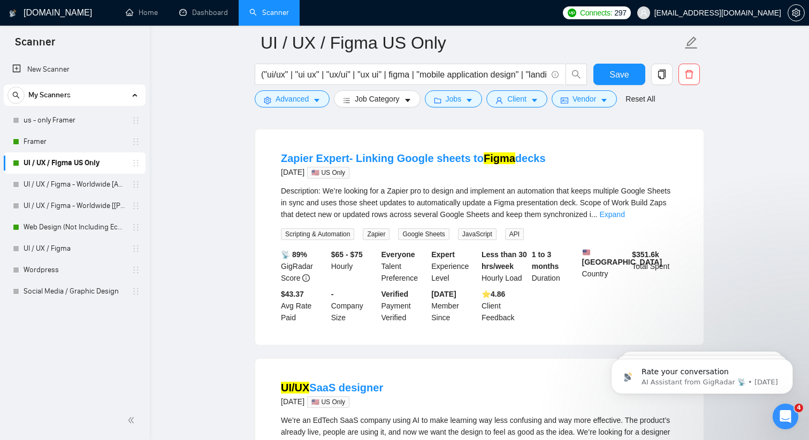
scroll to position [2449, 0]
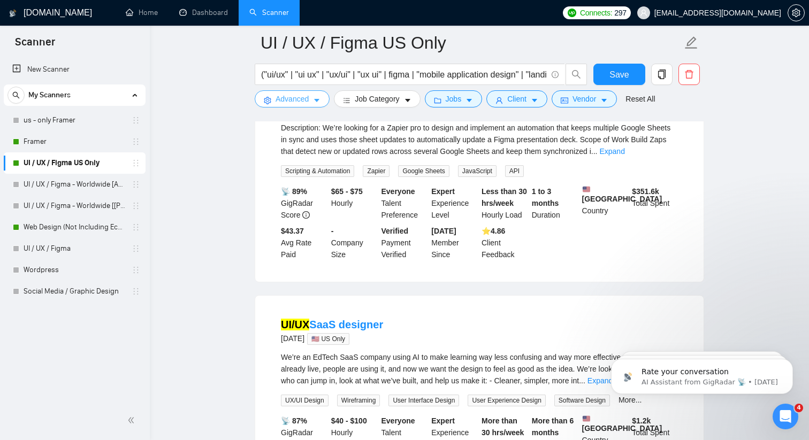
click at [319, 100] on icon "caret-down" at bounding box center [316, 101] width 5 height 3
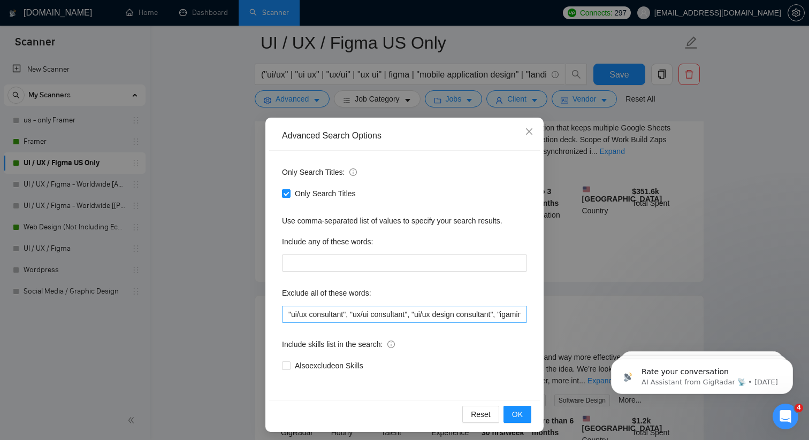
scroll to position [0, 105]
click at [525, 313] on input ""ui/ux consultant", "ux/ui consultant", "ui/ux design consultant", "igaming", "…" at bounding box center [404, 314] width 245 height 17
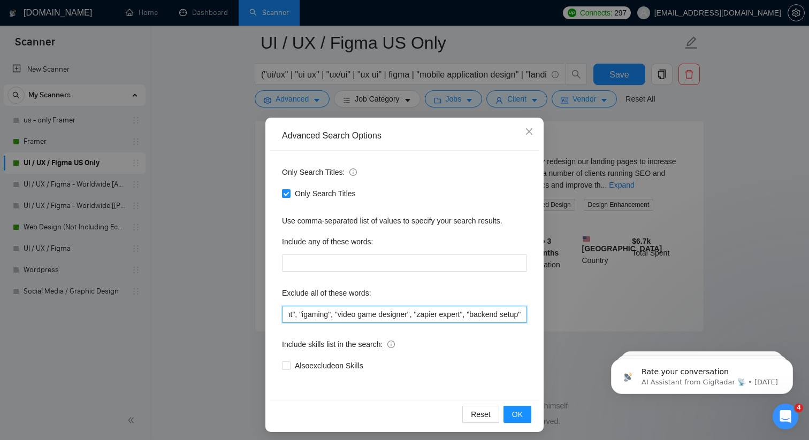
scroll to position [0, 223]
type input ""ui/ux consultant", "ux/ui consultant", "ui/ux design consultant", "igaming", "…"
click at [513, 407] on button "OK" at bounding box center [517, 414] width 28 height 17
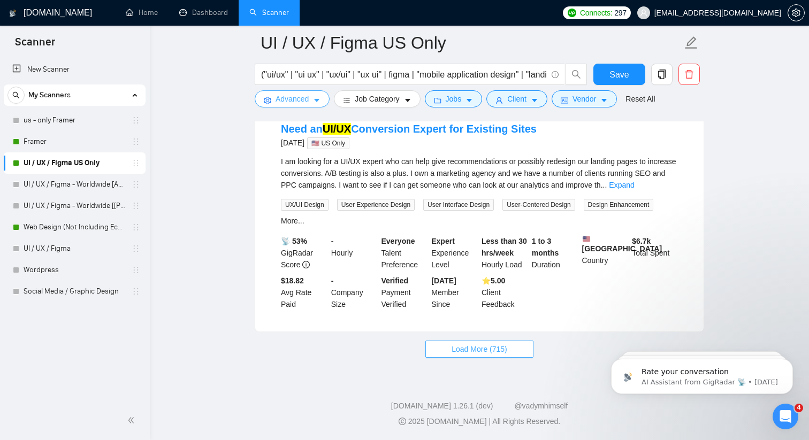
scroll to position [2234, 0]
click at [499, 348] on span "Load More (715)" at bounding box center [480, 349] width 56 height 12
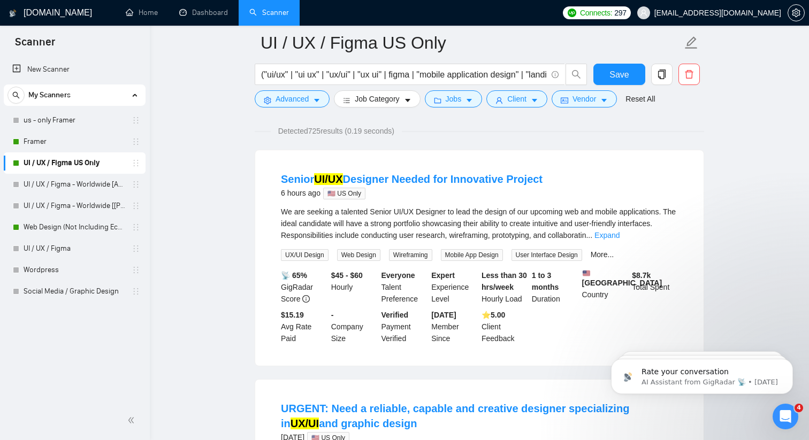
scroll to position [0, 0]
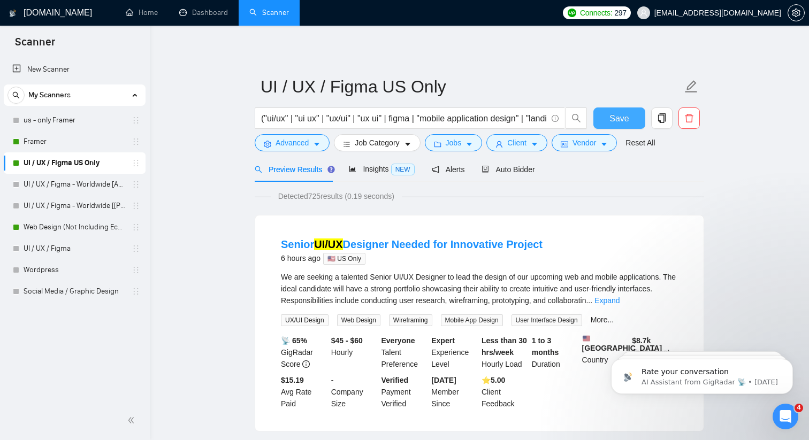
click at [627, 122] on span "Save" at bounding box center [618, 118] width 19 height 13
click at [97, 189] on link "UI / UX / Figma - Worldwide [Anya]" at bounding box center [75, 184] width 102 height 21
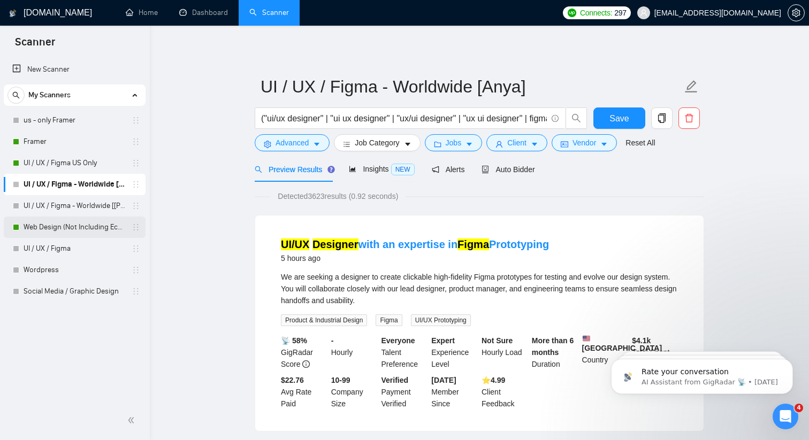
click at [104, 230] on link "Web Design (Not Including Ecommerce / Shopify)" at bounding box center [75, 227] width 102 height 21
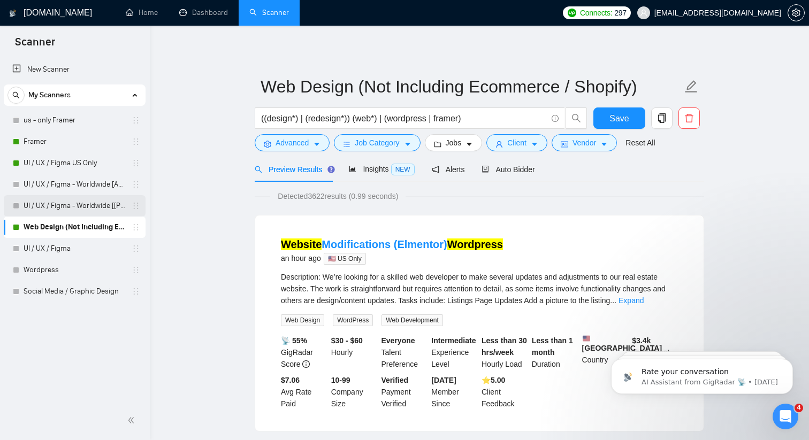
click at [95, 204] on link "UI / UX / Figma - Worldwide [[PERSON_NAME]]" at bounding box center [75, 205] width 102 height 21
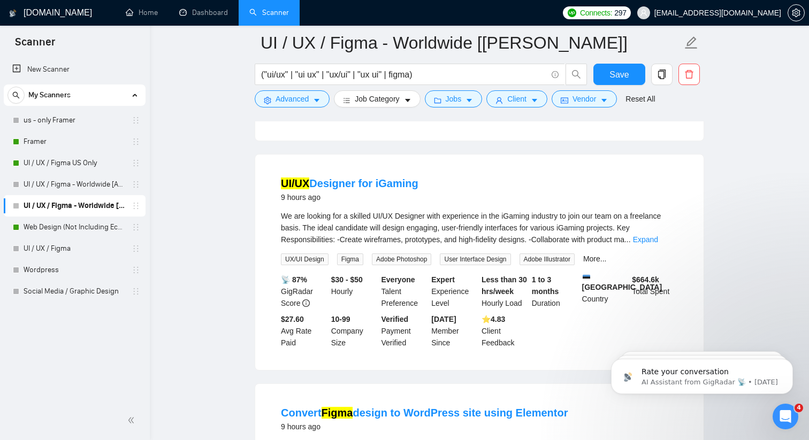
scroll to position [1463, 0]
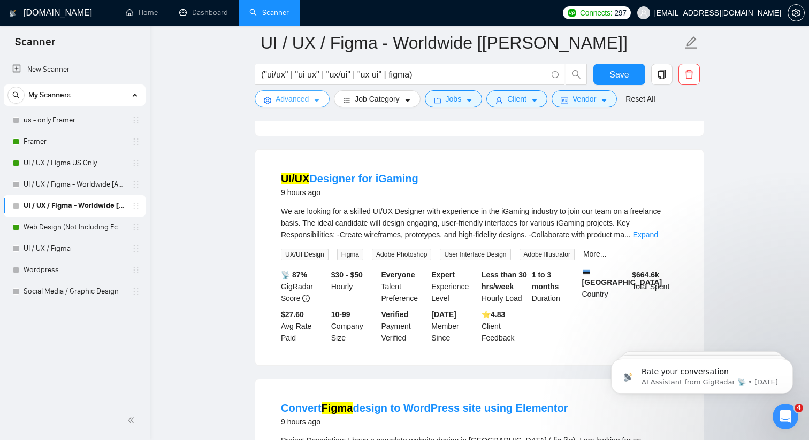
click at [294, 105] on button "Advanced" at bounding box center [292, 98] width 75 height 17
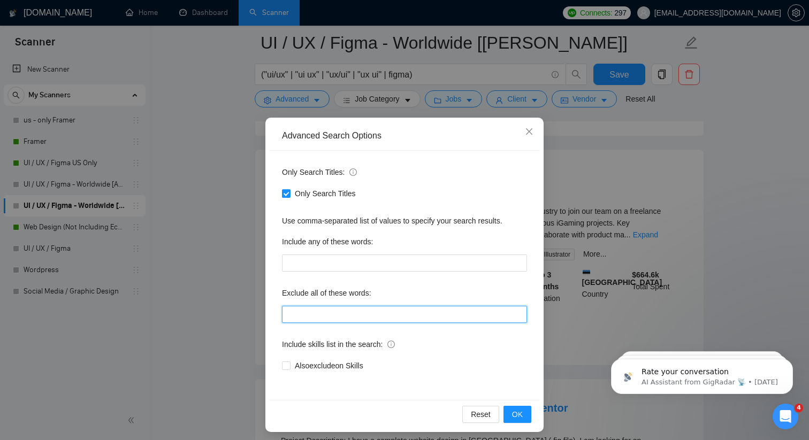
click at [325, 312] on input "text" at bounding box center [404, 314] width 245 height 17
type input ""igaming","
click at [523, 417] on button "OK" at bounding box center [517, 414] width 28 height 17
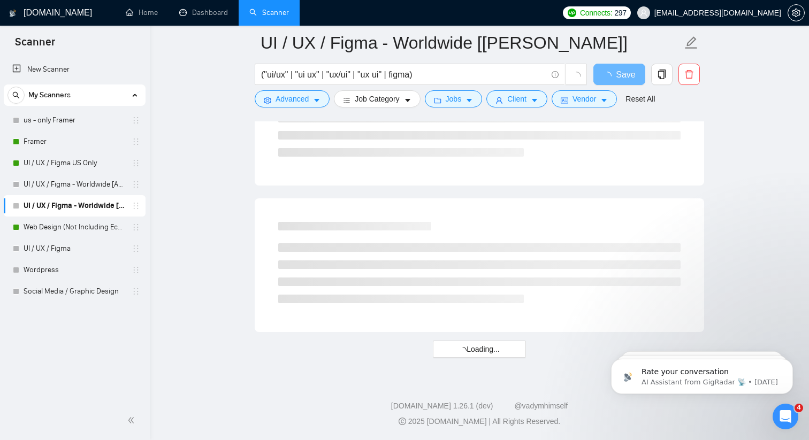
scroll to position [1344, 0]
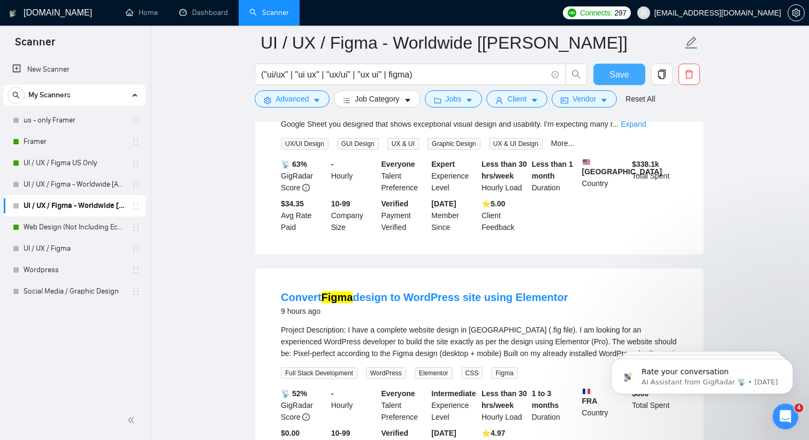
click at [629, 79] on button "Save" at bounding box center [619, 74] width 52 height 21
click at [72, 165] on link "UI / UX / Figma US Only" at bounding box center [75, 162] width 102 height 21
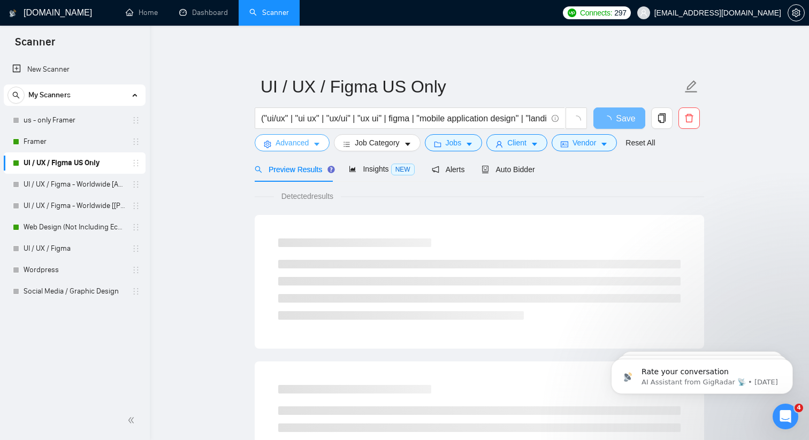
click at [324, 140] on button "Advanced" at bounding box center [292, 142] width 75 height 17
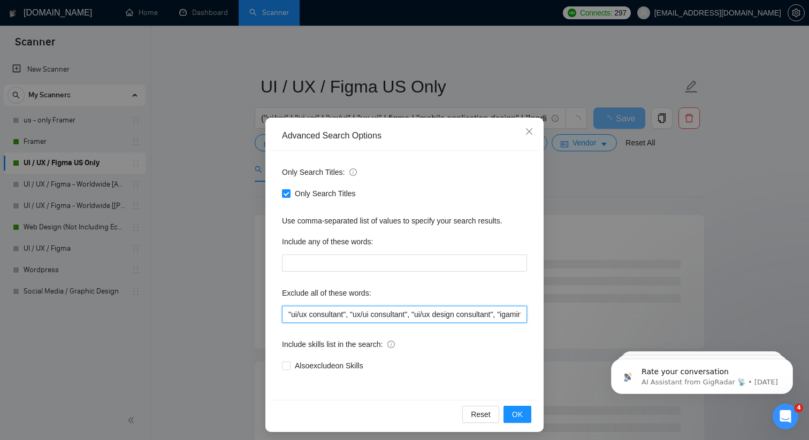
click at [371, 307] on input ""ui/ux consultant", "ux/ui consultant", "ui/ux design consultant", "igaming", "…" at bounding box center [404, 314] width 245 height 17
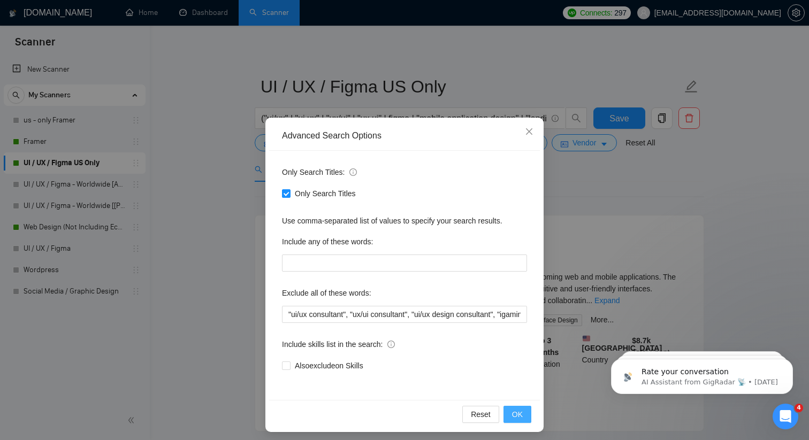
click at [520, 411] on span "OK" at bounding box center [517, 415] width 11 height 12
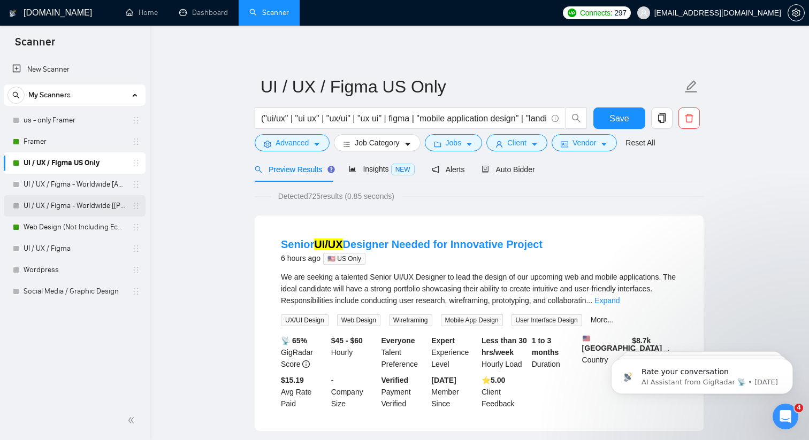
click at [64, 201] on link "UI / UX / Figma - Worldwide [[PERSON_NAME]]" at bounding box center [75, 205] width 102 height 21
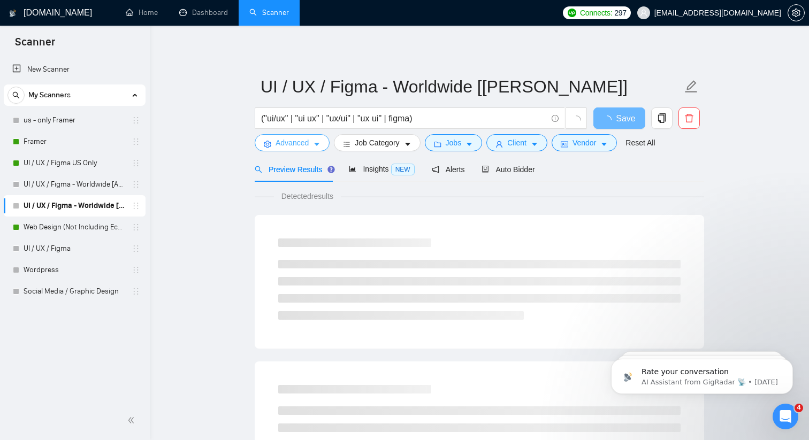
click at [320, 137] on button "Advanced" at bounding box center [292, 142] width 75 height 17
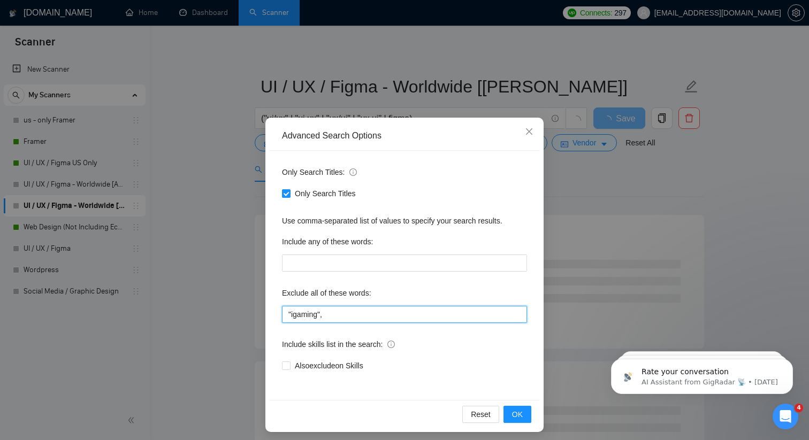
click at [349, 313] on input ""igaming"," at bounding box center [404, 314] width 245 height 17
paste input ""ui/ux consultant", "ux/ui consultant", "ui/ux design consultant", "igaming", "…"
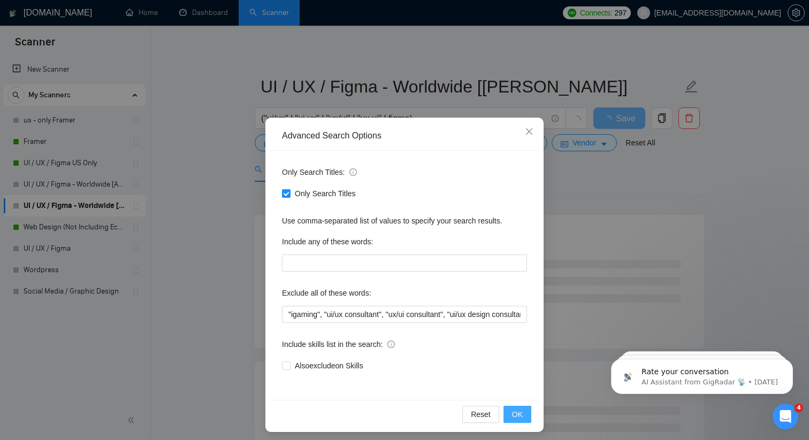
click at [508, 415] on button "OK" at bounding box center [517, 414] width 28 height 17
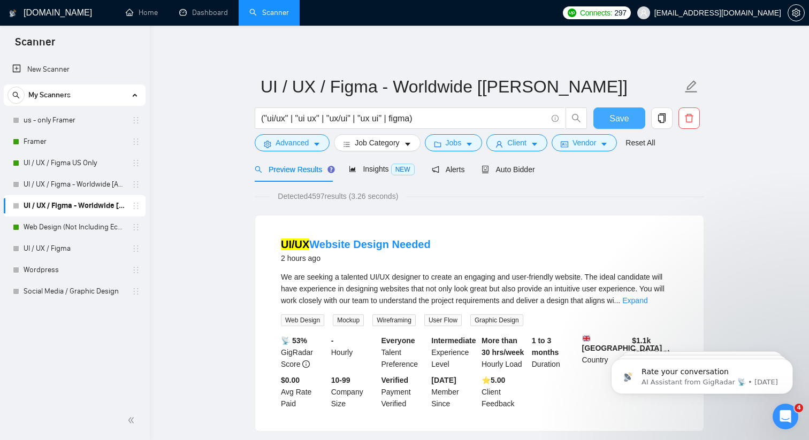
click at [629, 118] on button "Save" at bounding box center [619, 118] width 52 height 21
click at [538, 146] on icon "caret-down" at bounding box center [534, 144] width 7 height 7
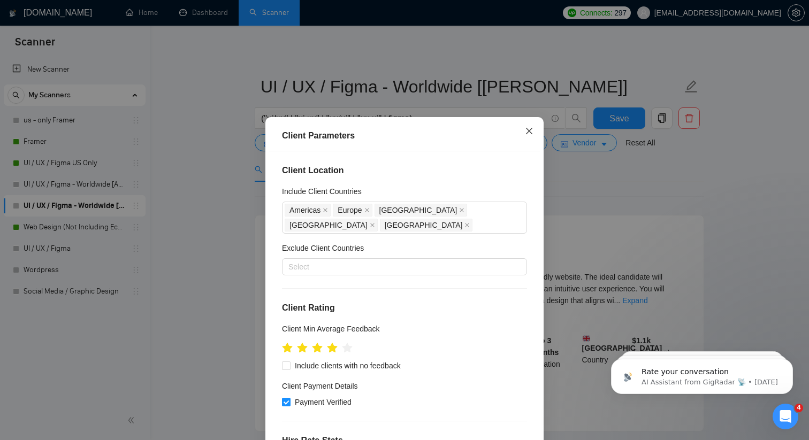
click at [531, 131] on icon "close" at bounding box center [529, 131] width 9 height 9
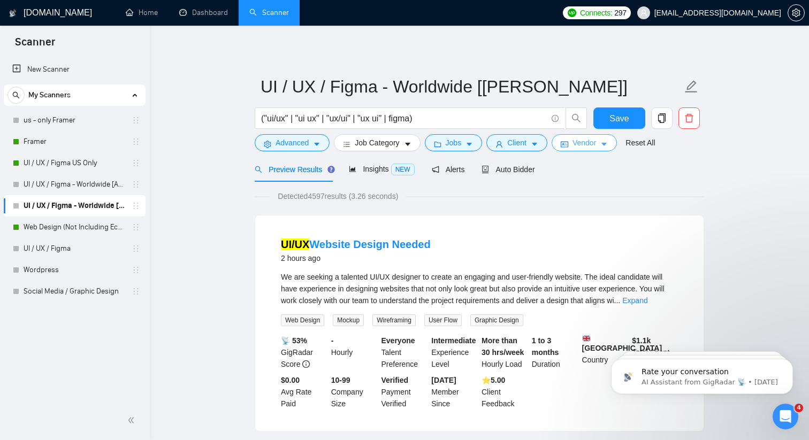
click at [596, 140] on span "Vendor" at bounding box center [584, 143] width 24 height 12
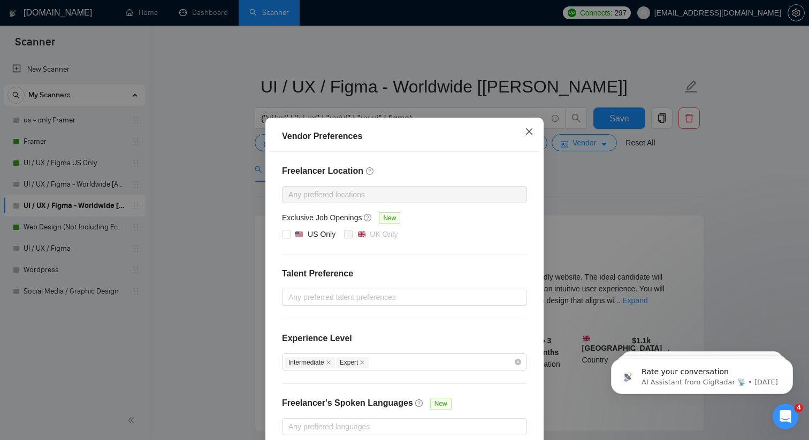
click at [529, 128] on icon "close" at bounding box center [529, 131] width 9 height 9
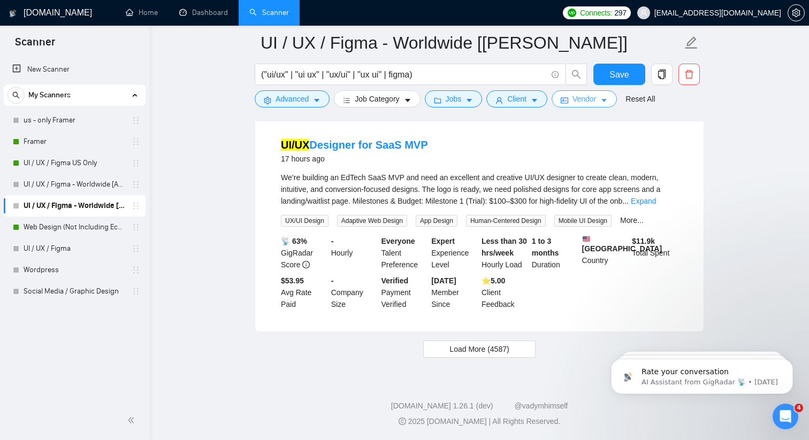
scroll to position [2229, 0]
click at [315, 106] on button "Advanced" at bounding box center [292, 98] width 75 height 17
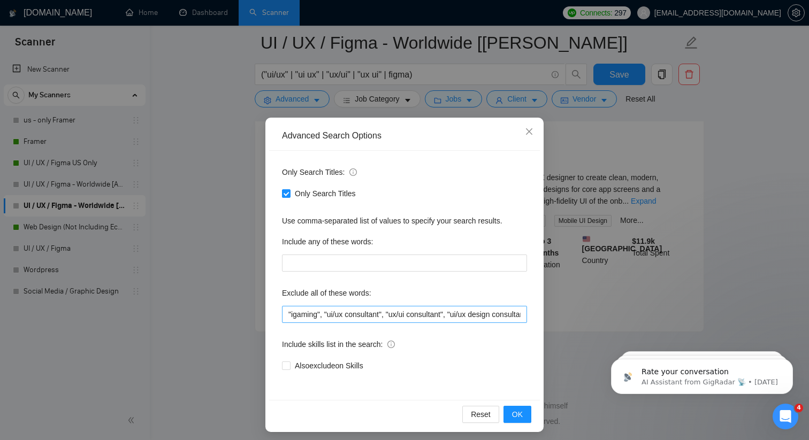
scroll to position [0, 261]
click at [525, 314] on input ""igaming", "ui/ux consultant", "ux/ui consultant", "ui/ux design consultant", "…" at bounding box center [404, 314] width 245 height 17
click at [524, 413] on button "OK" at bounding box center [517, 414] width 28 height 17
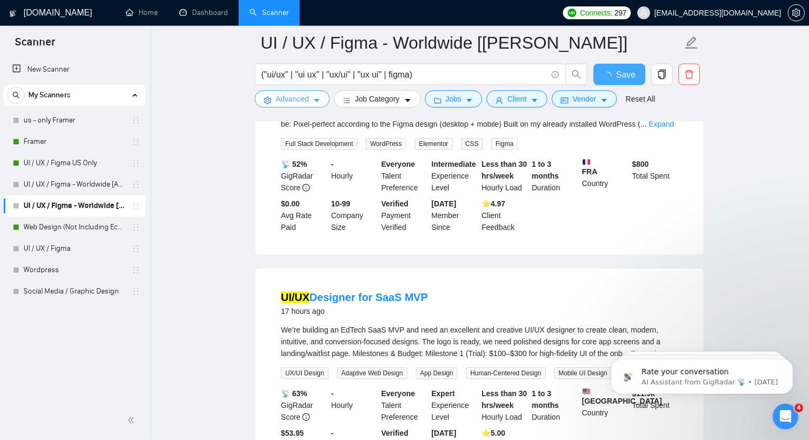
scroll to position [2229, 0]
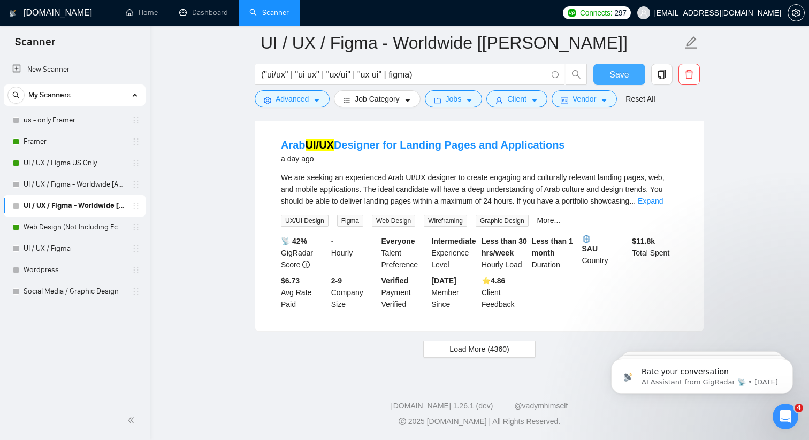
click at [619, 72] on span "Save" at bounding box center [618, 74] width 19 height 13
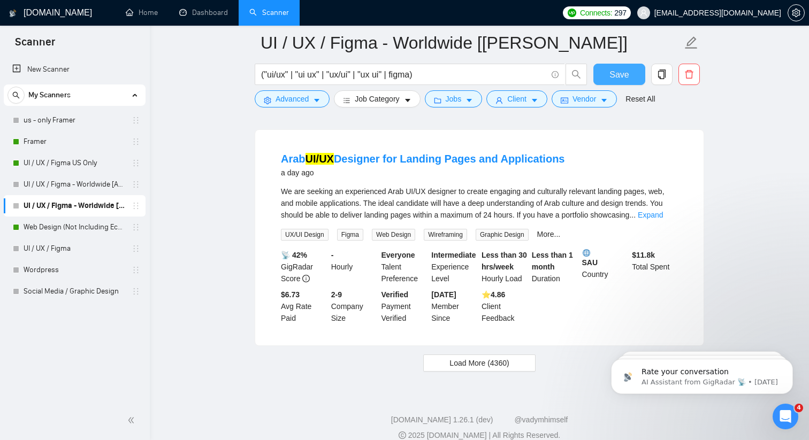
click at [616, 78] on span "Save" at bounding box center [618, 74] width 19 height 13
click at [596, 100] on span "Vendor" at bounding box center [584, 99] width 24 height 12
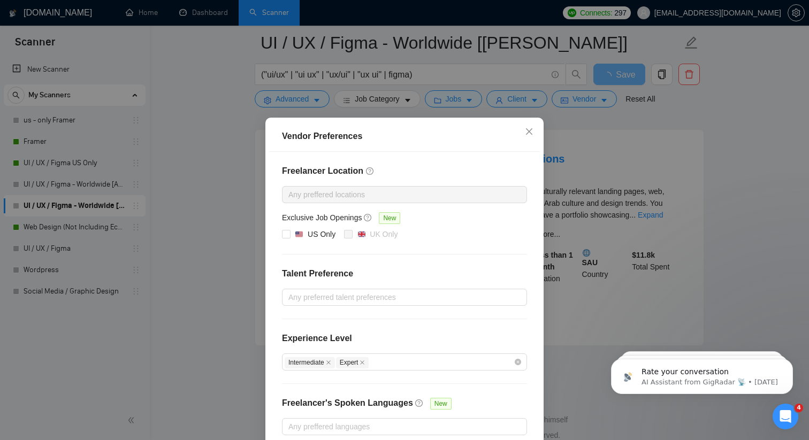
click at [407, 187] on div "Any preffered locations" at bounding box center [404, 194] width 245 height 17
click at [526, 128] on icon "close" at bounding box center [529, 131] width 9 height 9
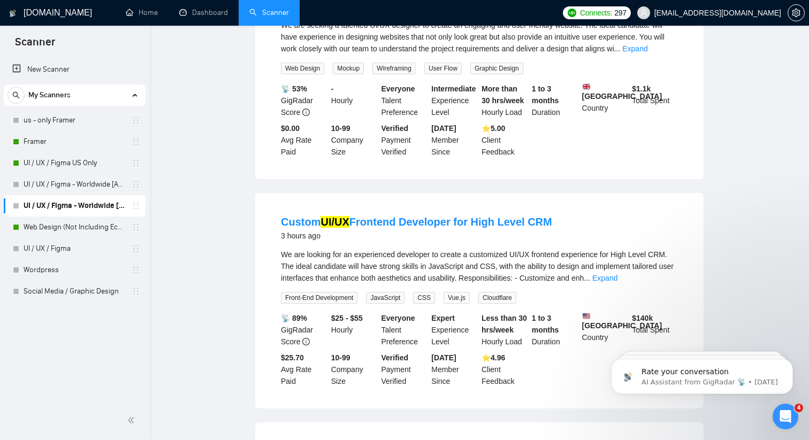
scroll to position [0, 0]
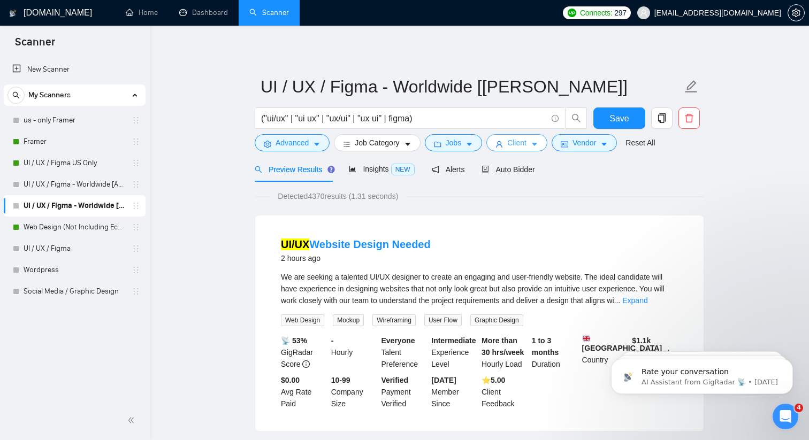
click at [517, 137] on span "Client" at bounding box center [516, 143] width 19 height 12
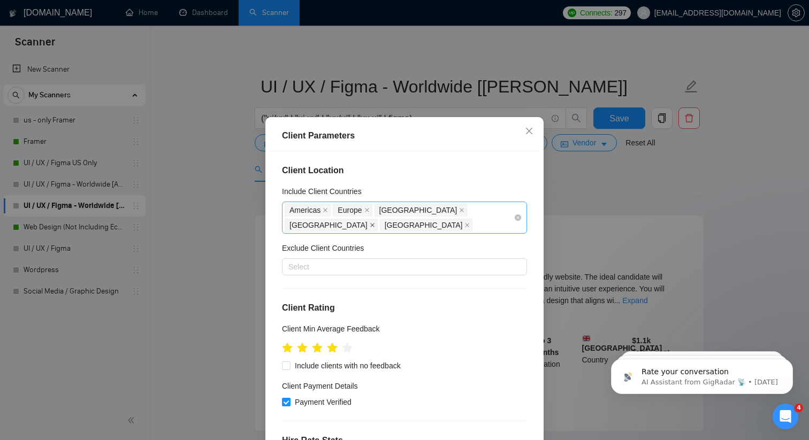
click at [375, 223] on icon "close" at bounding box center [372, 225] width 5 height 5
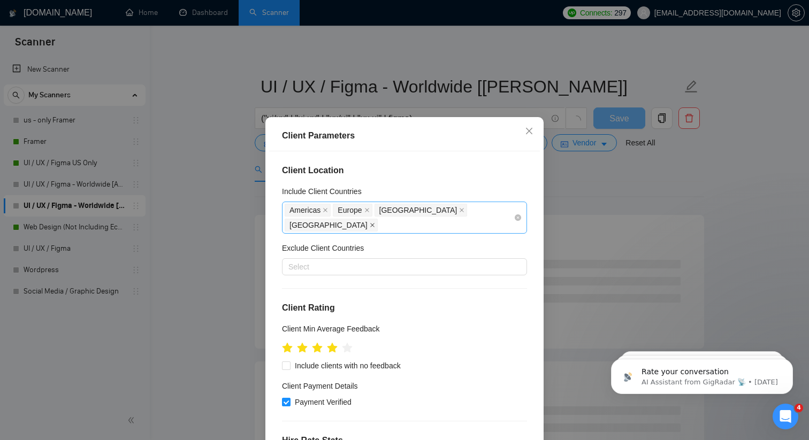
click at [370, 225] on icon "close" at bounding box center [372, 225] width 5 height 5
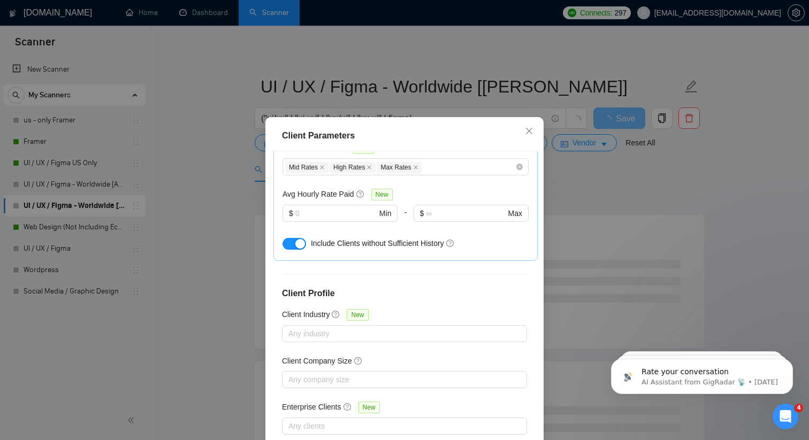
scroll to position [66, 0]
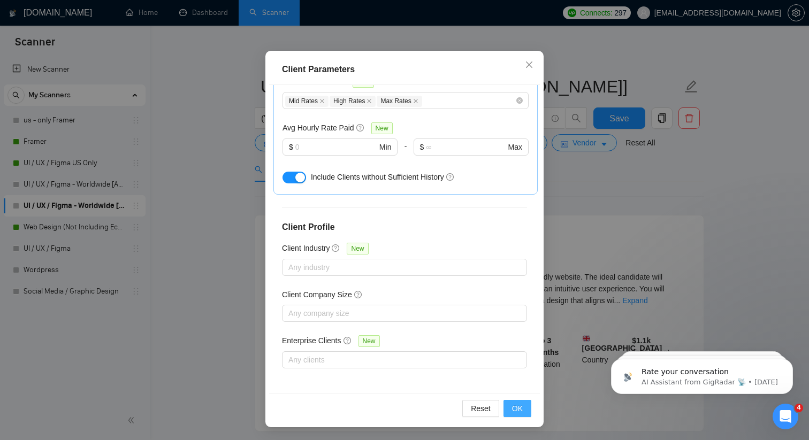
click at [519, 411] on span "OK" at bounding box center [517, 409] width 11 height 12
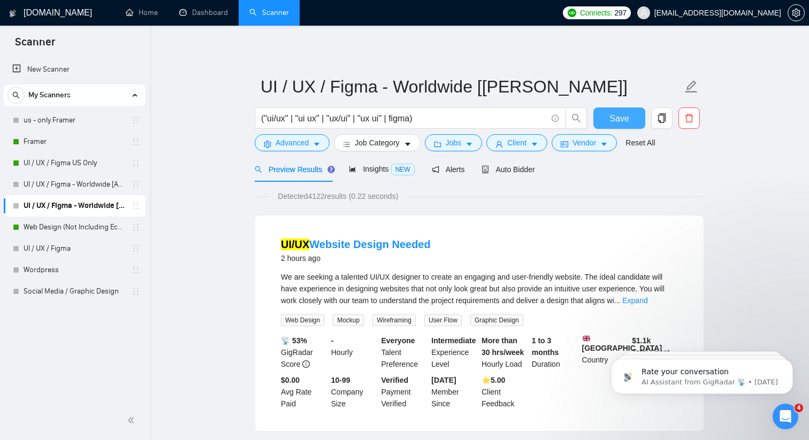
click at [618, 117] on span "Save" at bounding box center [618, 118] width 19 height 13
click at [591, 146] on span "Vendor" at bounding box center [584, 143] width 24 height 12
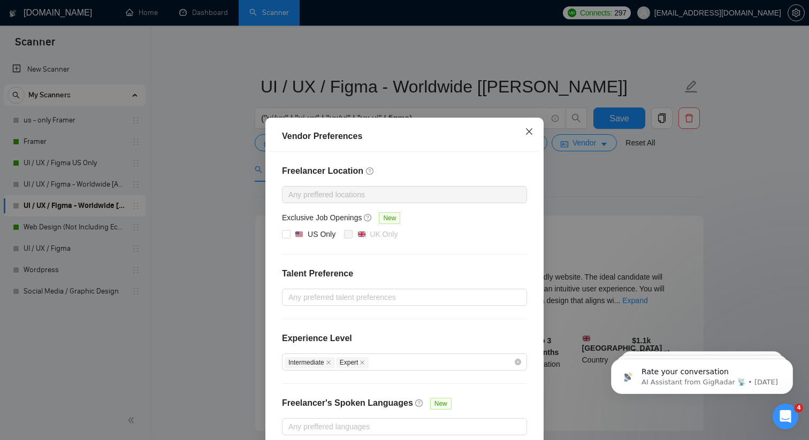
click at [528, 133] on icon "close" at bounding box center [529, 131] width 9 height 9
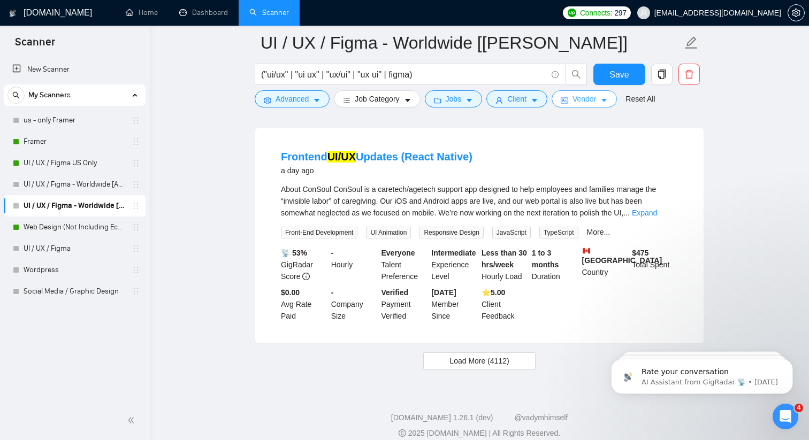
scroll to position [2190, 0]
click at [317, 102] on icon "caret-down" at bounding box center [316, 100] width 7 height 7
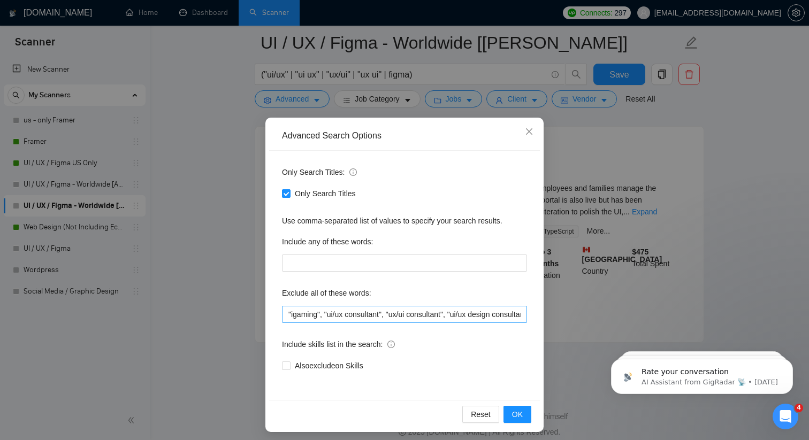
scroll to position [0, 296]
click at [525, 312] on input ""igaming", "ui/ux consultant", "ux/ui consultant", "ui/ux design consultant", "…" at bounding box center [404, 314] width 245 height 17
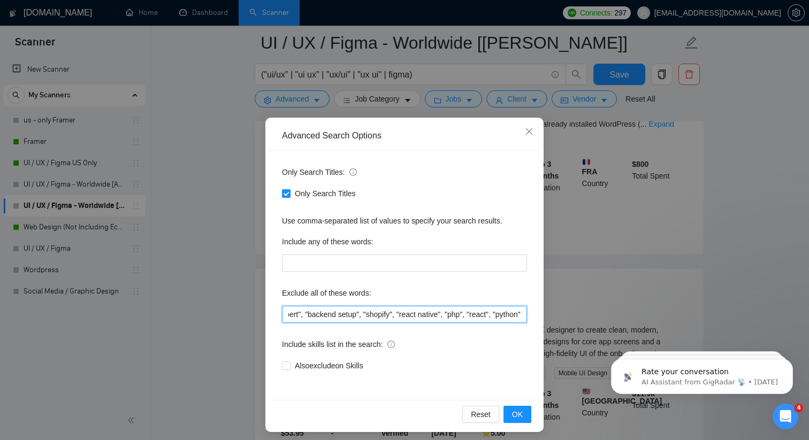
scroll to position [0, 433]
click at [525, 415] on button "OK" at bounding box center [517, 414] width 28 height 17
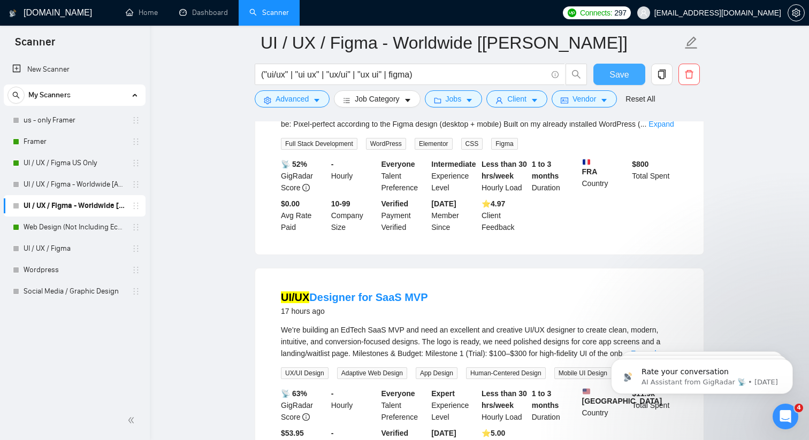
click at [635, 75] on button "Save" at bounding box center [619, 74] width 52 height 21
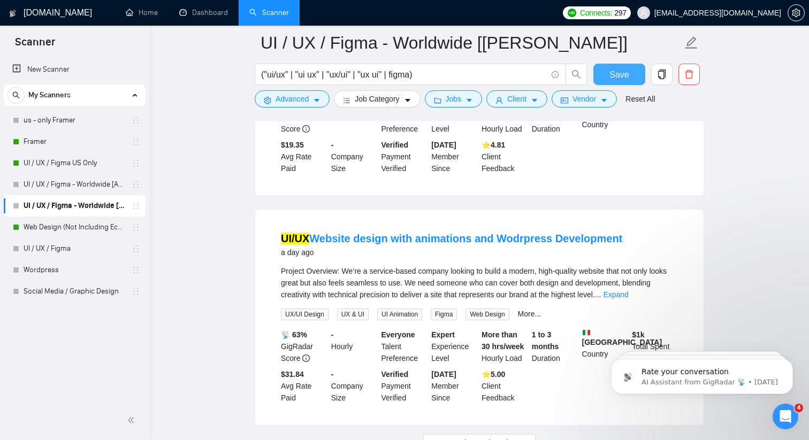
scroll to position [2243, 0]
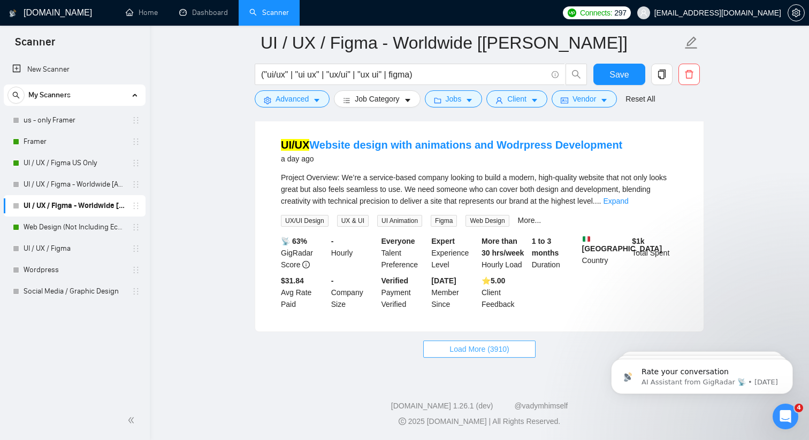
click at [476, 355] on span "Load More (3910)" at bounding box center [478, 349] width 59 height 12
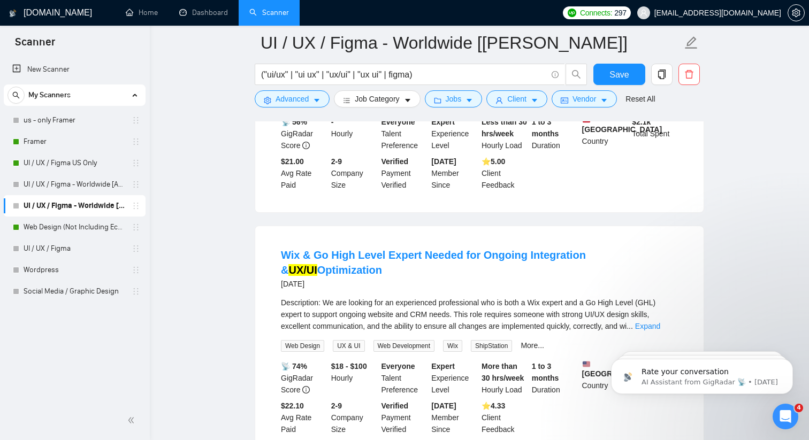
scroll to position [2828, 0]
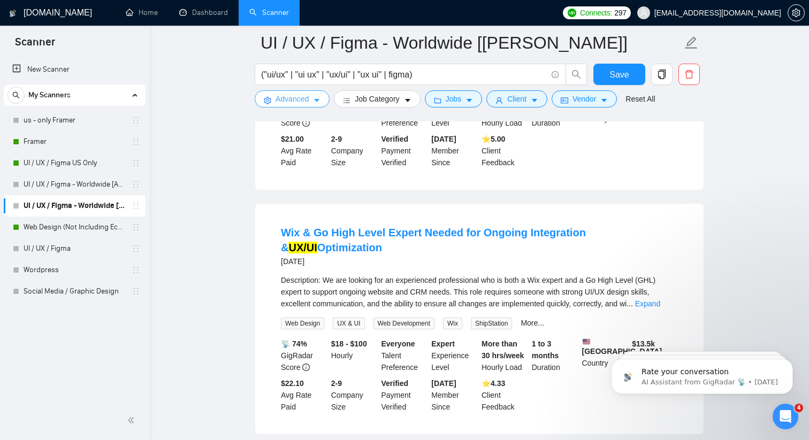
click at [310, 101] on button "Advanced" at bounding box center [292, 98] width 75 height 17
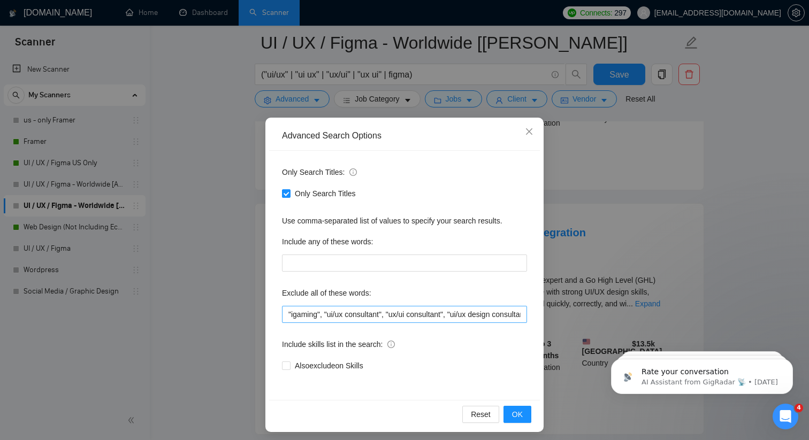
scroll to position [0, 433]
click at [525, 312] on input ""igaming", "ui/ux consultant", "ux/ui consultant", "ui/ux design consultant", "…" at bounding box center [404, 314] width 245 height 17
type input ""igaming", "ui/ux consultant", "ux/ui consultant", "ui/ux design consultant", "…"
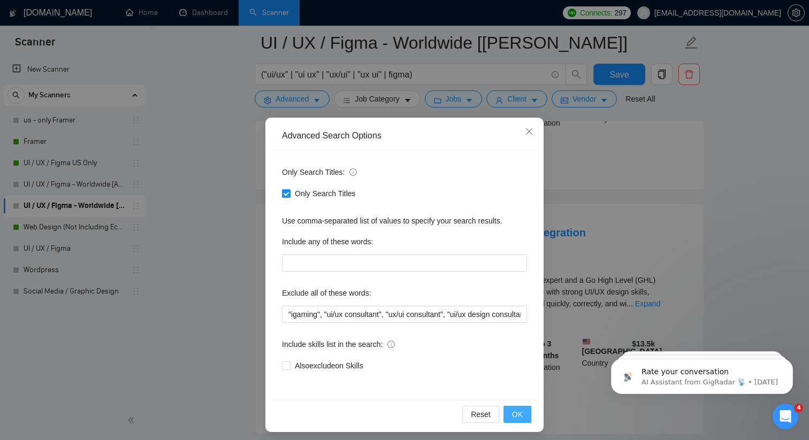
click at [517, 412] on span "OK" at bounding box center [517, 415] width 11 height 12
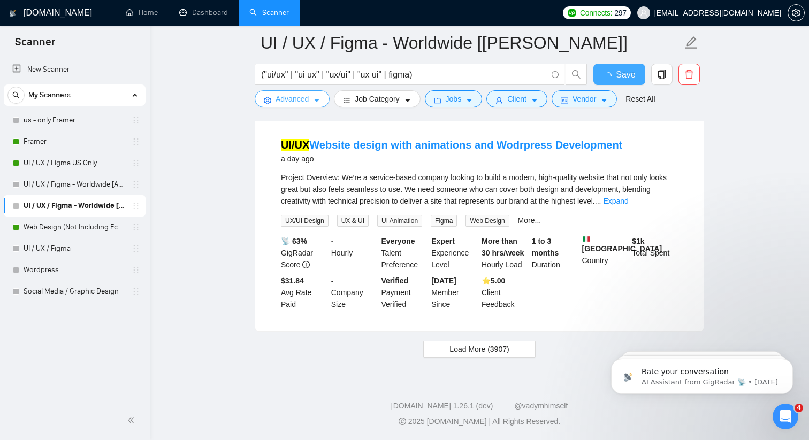
scroll to position [2243, 0]
click at [602, 71] on button "Save" at bounding box center [619, 74] width 52 height 21
click at [498, 355] on span "Load More (3907)" at bounding box center [478, 349] width 59 height 12
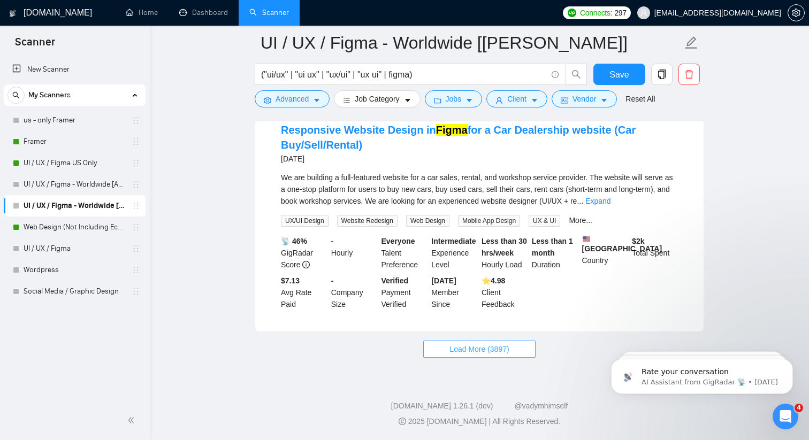
scroll to position [4577, 0]
click at [499, 355] on span "Load More (3897)" at bounding box center [478, 349] width 59 height 12
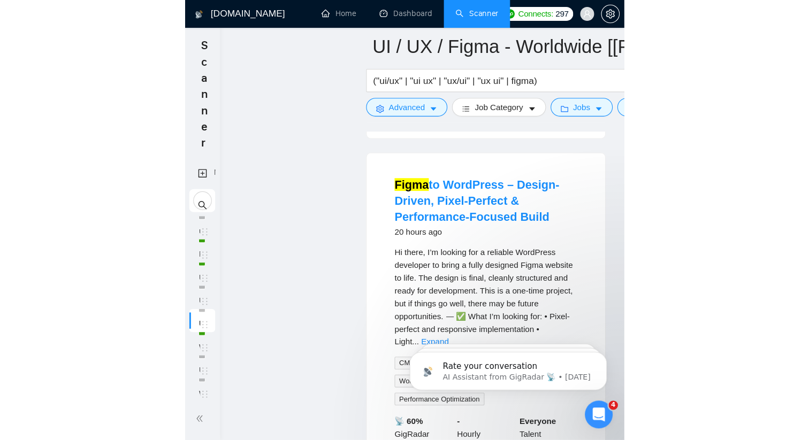
scroll to position [2449, 0]
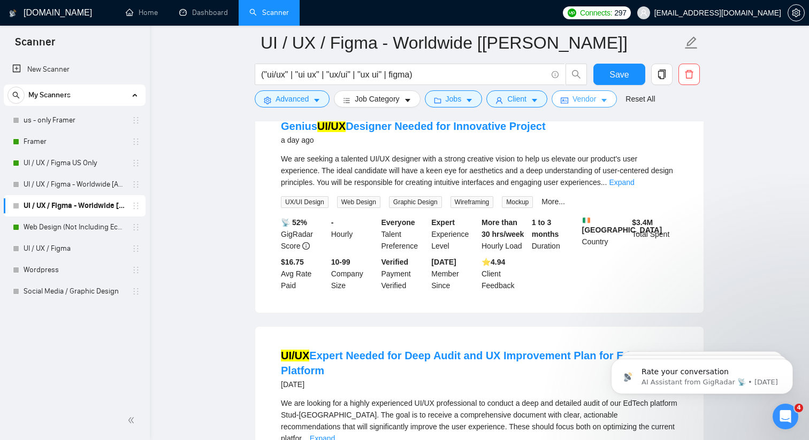
click at [578, 95] on span "Vendor" at bounding box center [584, 99] width 24 height 12
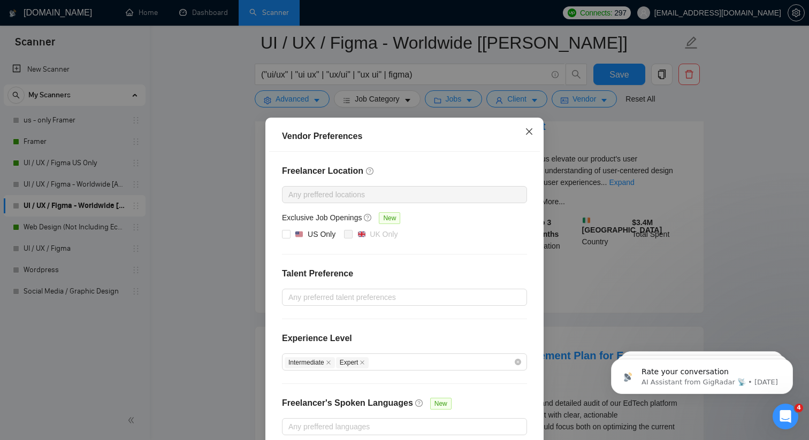
click at [530, 127] on icon "close" at bounding box center [529, 131] width 9 height 9
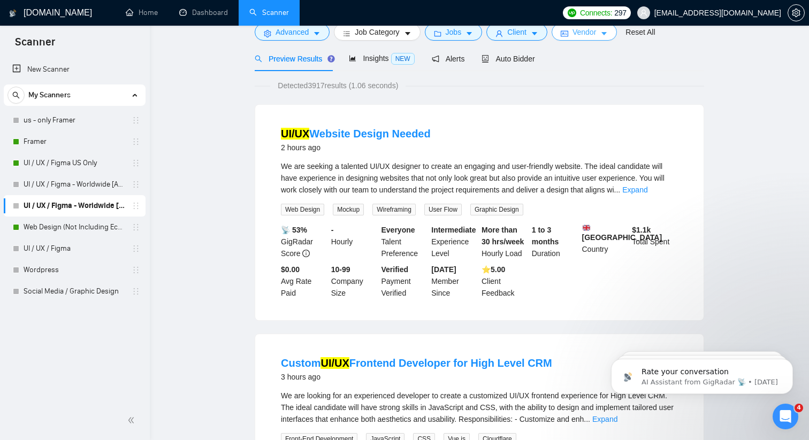
scroll to position [0, 0]
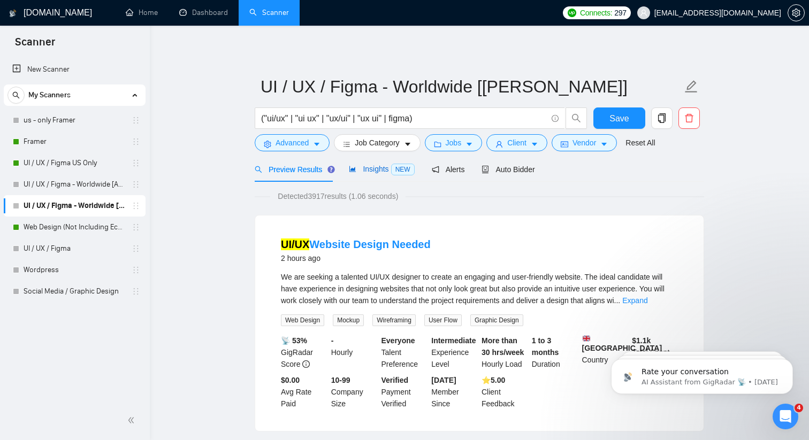
click at [374, 170] on span "Insights NEW" at bounding box center [381, 169] width 65 height 9
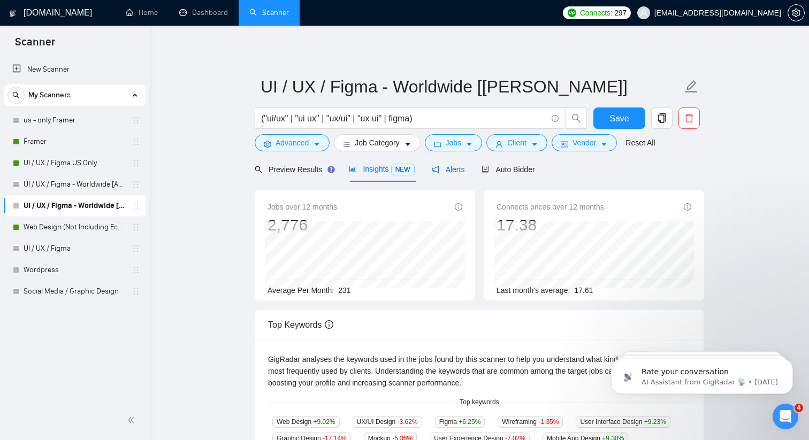
click at [461, 168] on span "Alerts" at bounding box center [448, 169] width 33 height 9
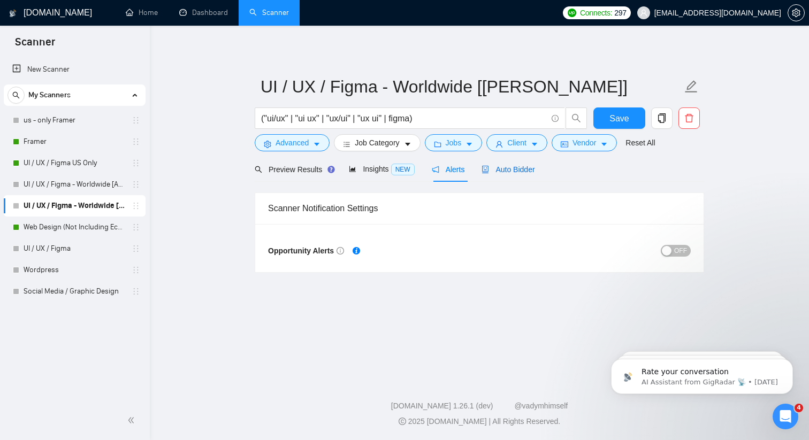
click at [518, 173] on div "Auto Bidder" at bounding box center [507, 170] width 53 height 12
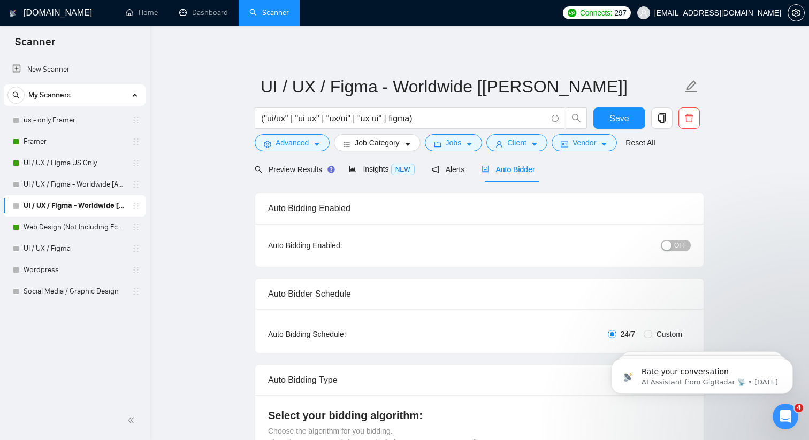
click at [681, 250] on span "OFF" at bounding box center [680, 246] width 13 height 12
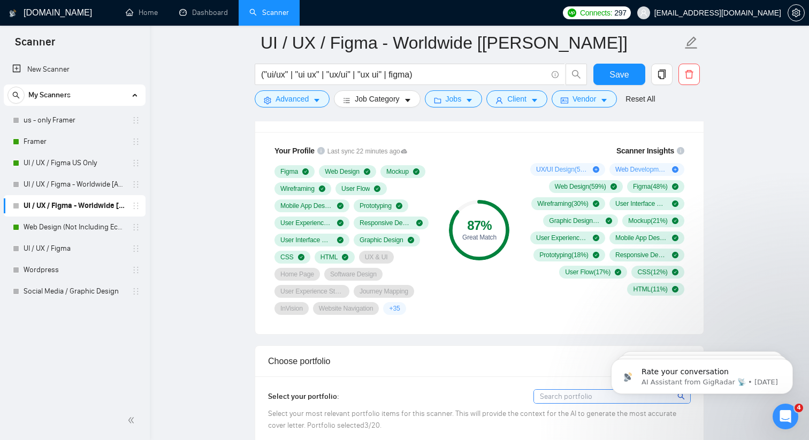
scroll to position [540, 0]
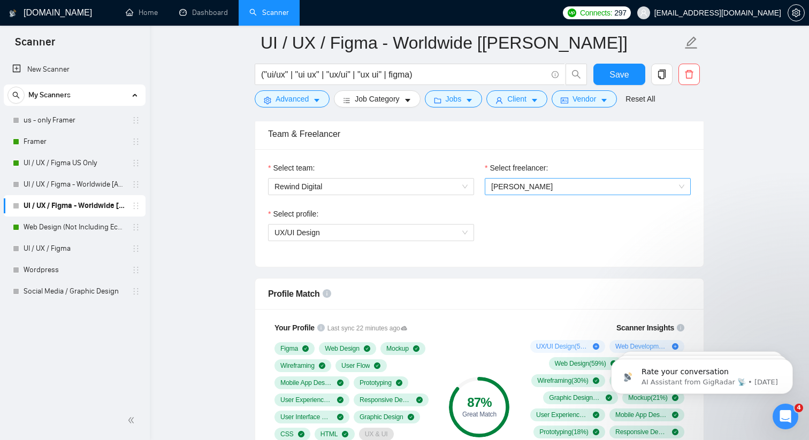
click at [530, 192] on span "[PERSON_NAME]" at bounding box center [587, 187] width 193 height 16
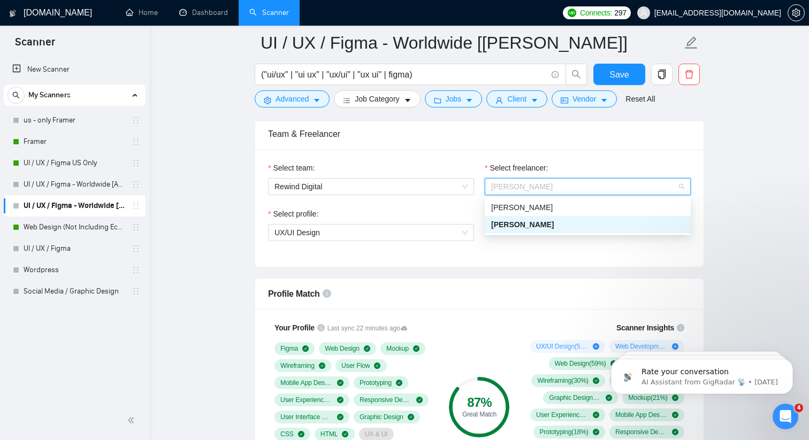
click at [531, 214] on div "[PERSON_NAME]" at bounding box center [588, 207] width 206 height 17
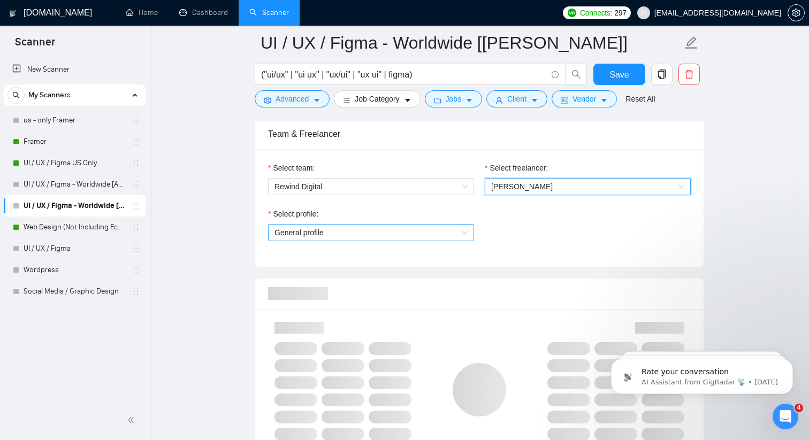
click at [455, 236] on span "General profile" at bounding box center [370, 233] width 193 height 16
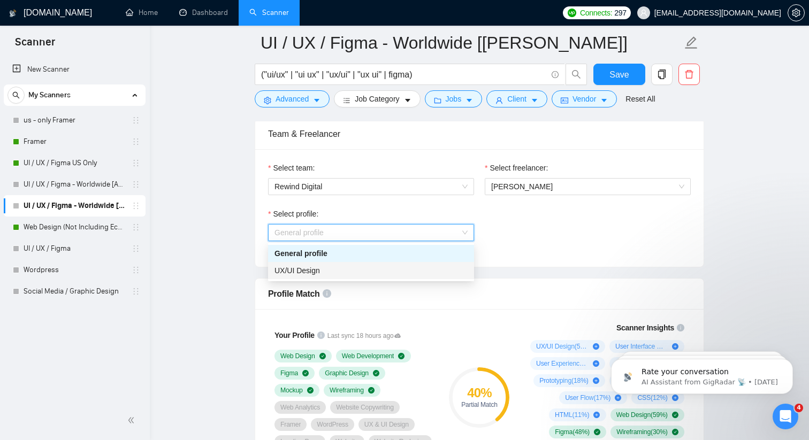
click at [416, 278] on div "UX/UI Design" at bounding box center [371, 270] width 206 height 17
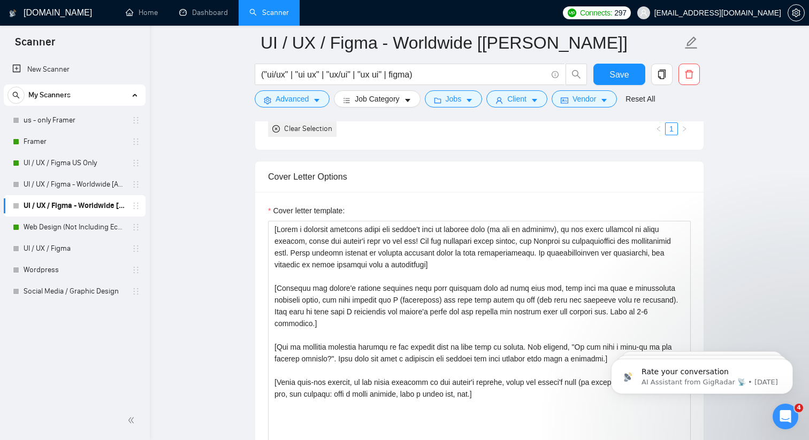
scroll to position [1136, 0]
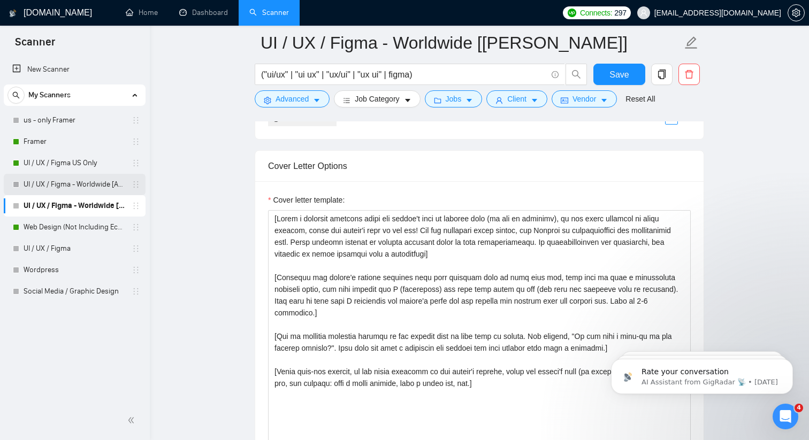
click at [64, 179] on link "UI / UX / Figma - Worldwide [Anya]" at bounding box center [75, 184] width 102 height 21
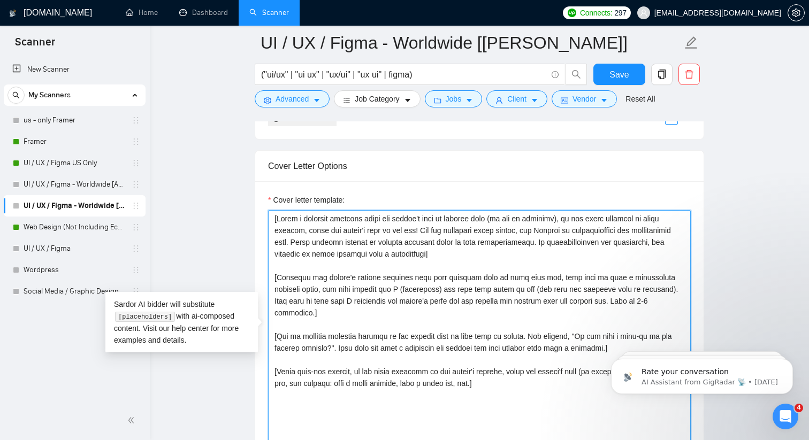
drag, startPoint x: 515, startPoint y: 380, endPoint x: 251, endPoint y: 211, distance: 313.0
click at [249, 211] on main "UI / UX / Figma - Worldwide [Alaina] ("ui/ux" | "ui ux" | "ux/ui" | "ux ui" | f…" at bounding box center [479, 348] width 625 height 2885
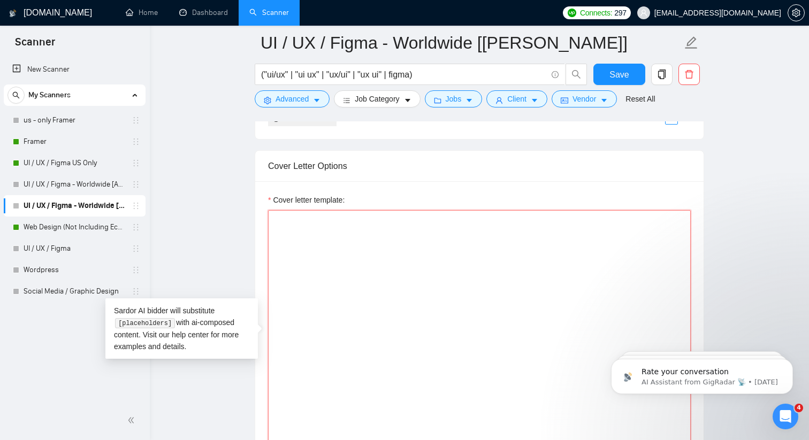
paste textarea "[Lorem ips dolorsit am c adip, elitseddo, eiu temporincidi utla. Etdo ma aliqua…"
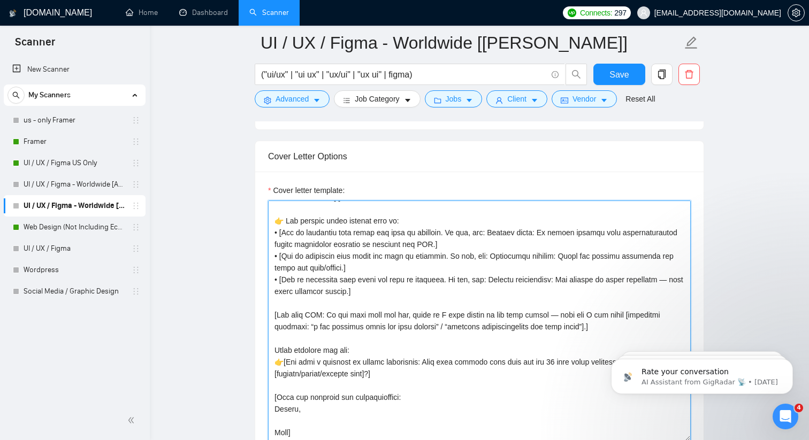
scroll to position [1204, 0]
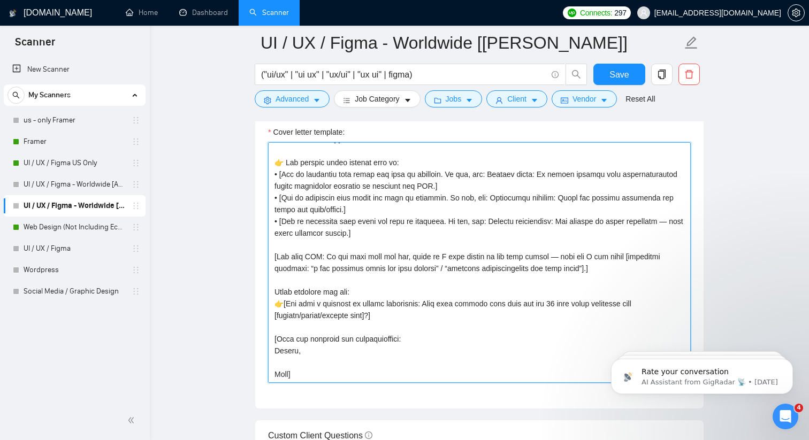
click at [292, 374] on textarea "Cover letter template:" at bounding box center [479, 262] width 423 height 241
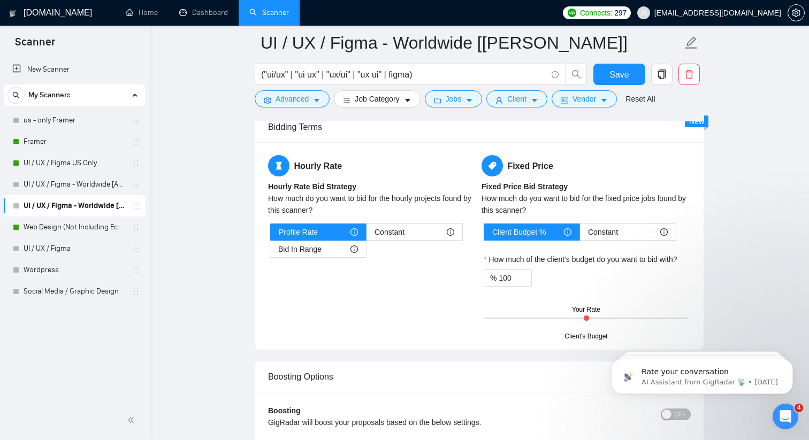
scroll to position [1678, 0]
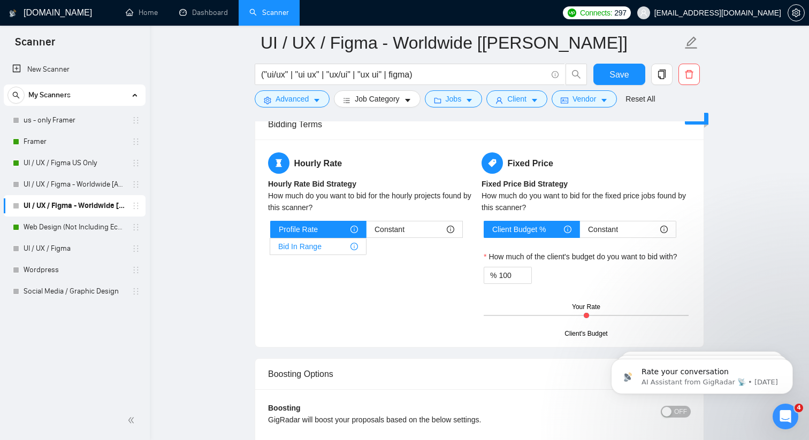
type textarea "[Lorem ips dolorsit am c adip, elitseddo, eiu temporincidi utla. Etdo ma aliqua…"
click at [319, 250] on span "Bid In Range" at bounding box center [299, 247] width 43 height 16
click at [270, 249] on input "Bid In Range" at bounding box center [270, 249] width 0 height 0
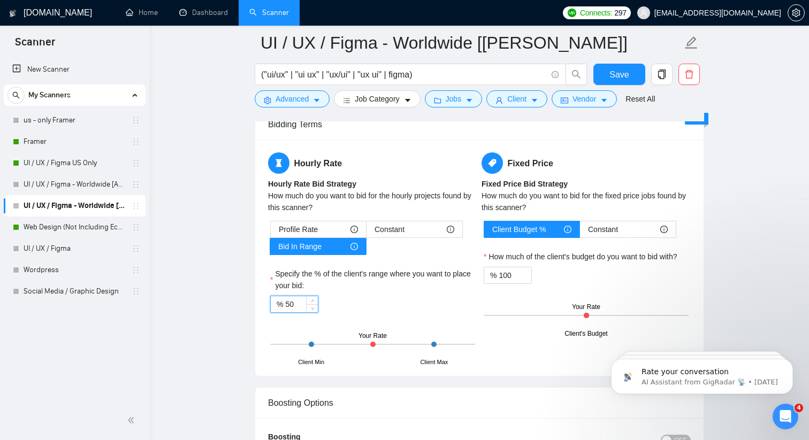
click at [300, 304] on input "50" at bounding box center [301, 304] width 33 height 16
type input "5"
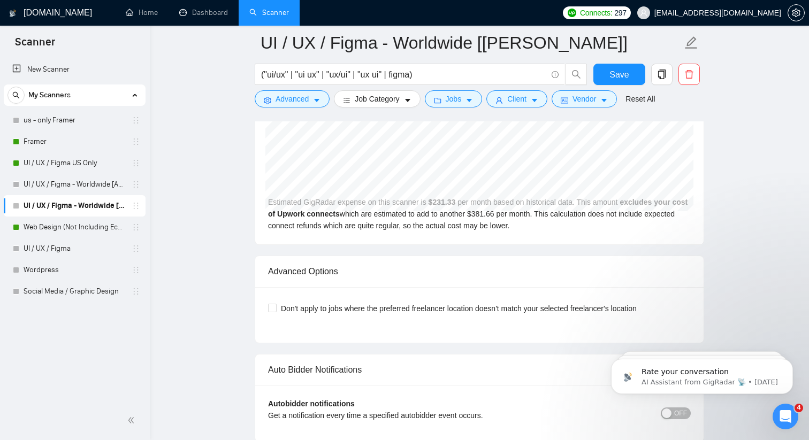
scroll to position [2243, 0]
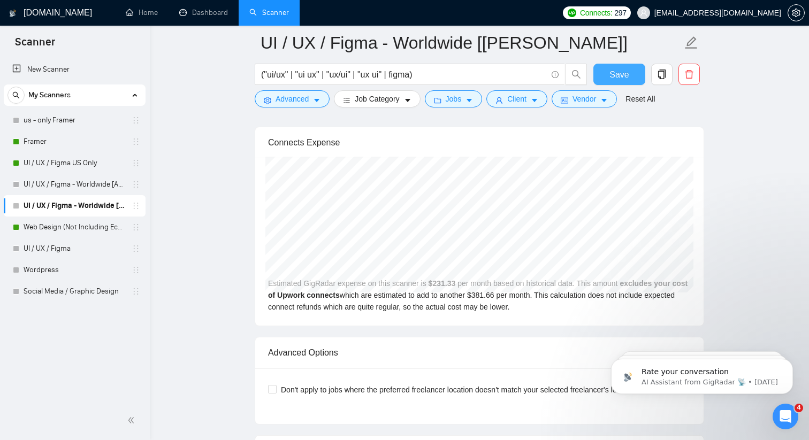
type input "100"
click at [609, 68] on span "Save" at bounding box center [618, 74] width 19 height 13
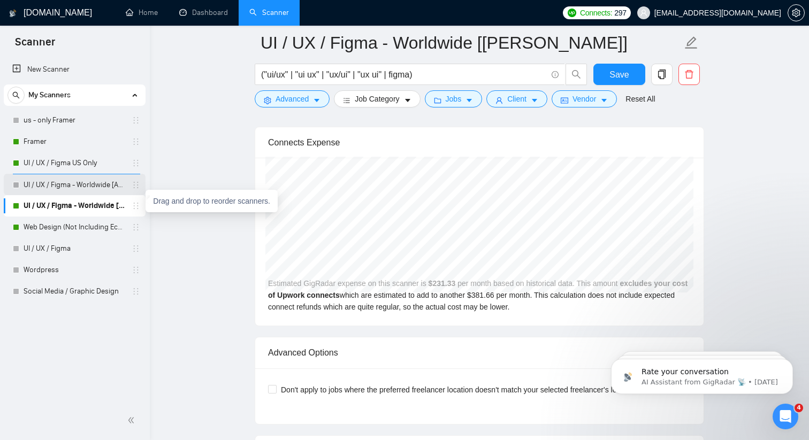
drag, startPoint x: 136, startPoint y: 205, endPoint x: 135, endPoint y: 180, distance: 25.2
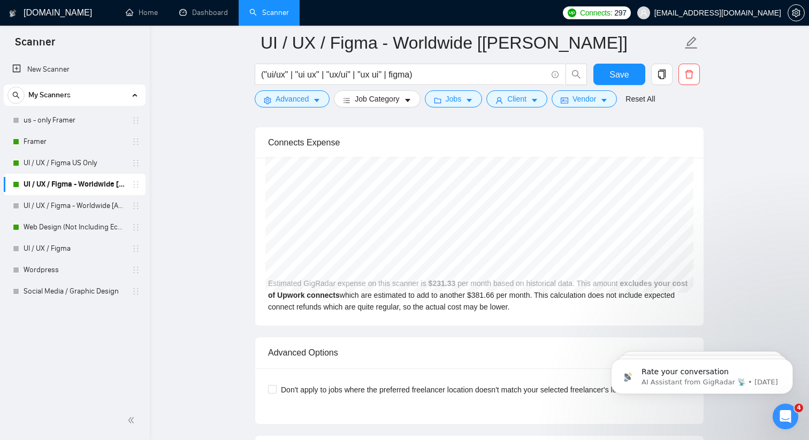
click at [148, 232] on ul "New Scanner My Scanners us - only Framer Framer UI / UX / Figma US Only UI / UX…" at bounding box center [75, 180] width 150 height 246
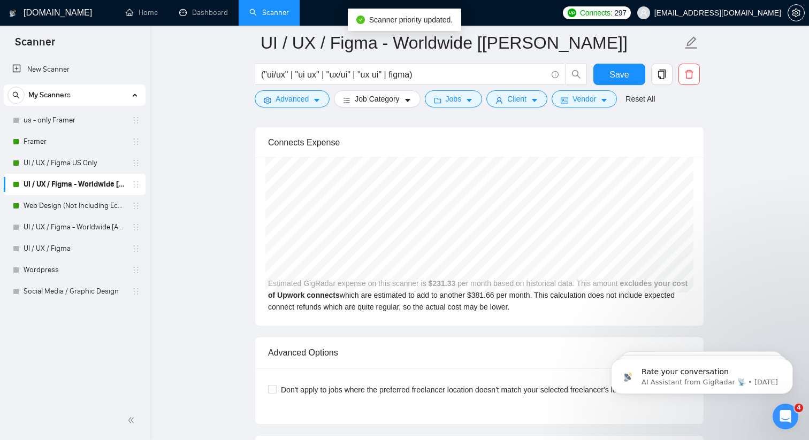
drag, startPoint x: 134, startPoint y: 181, endPoint x: 273, endPoint y: 5, distance: 224.0
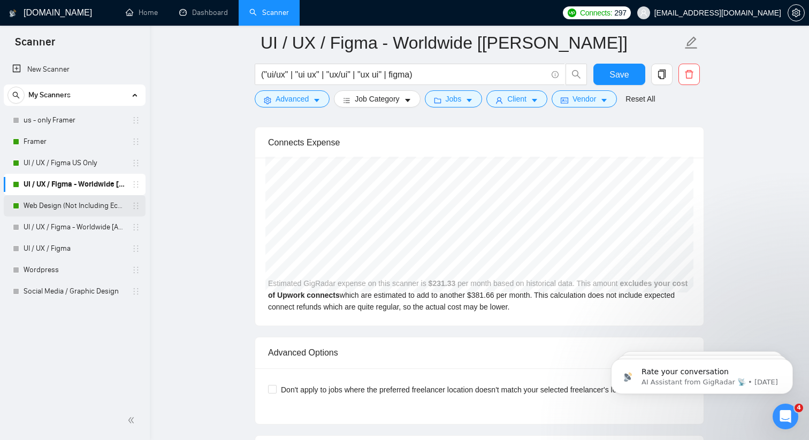
click at [87, 203] on link "Web Design (Not Including Ecommerce / Shopify)" at bounding box center [75, 205] width 102 height 21
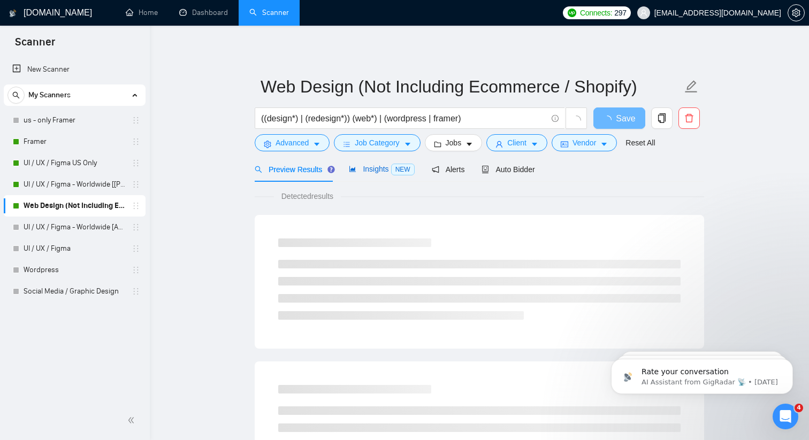
click at [395, 166] on span "NEW" at bounding box center [403, 170] width 24 height 12
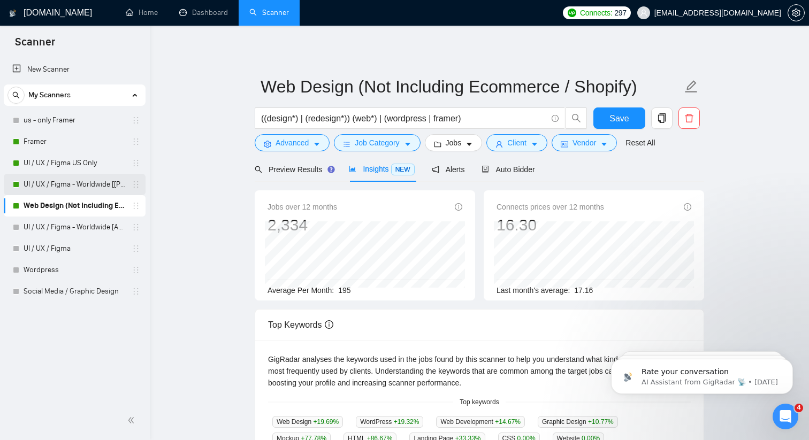
click at [105, 183] on link "UI / UX / Figma - Worldwide [[PERSON_NAME]]" at bounding box center [75, 184] width 102 height 21
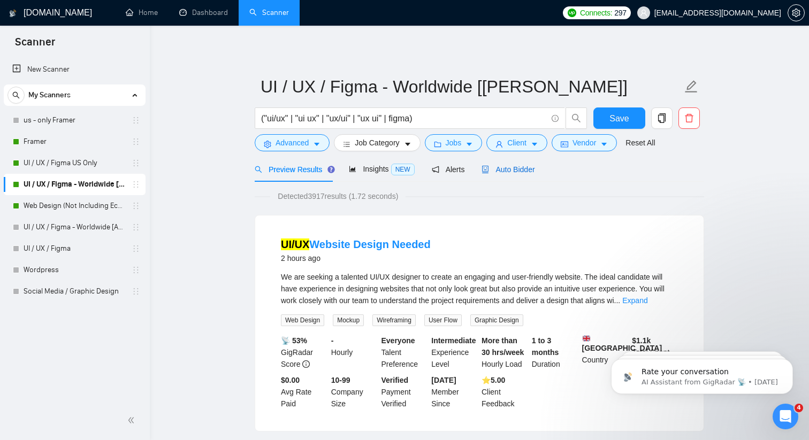
click at [519, 167] on span "Auto Bidder" at bounding box center [507, 169] width 53 height 9
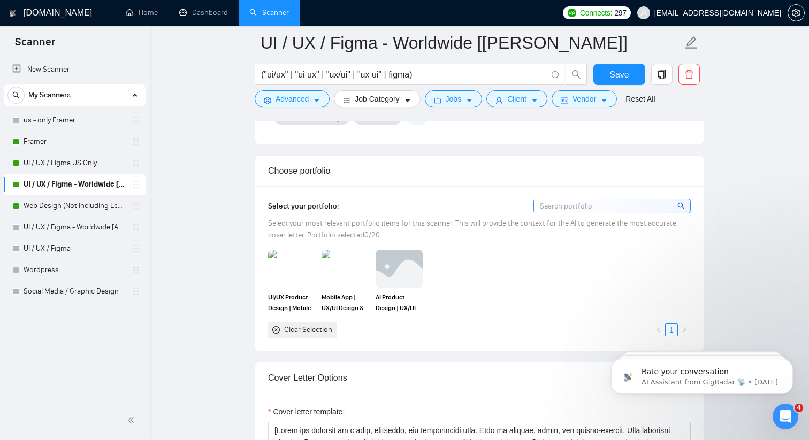
scroll to position [874, 0]
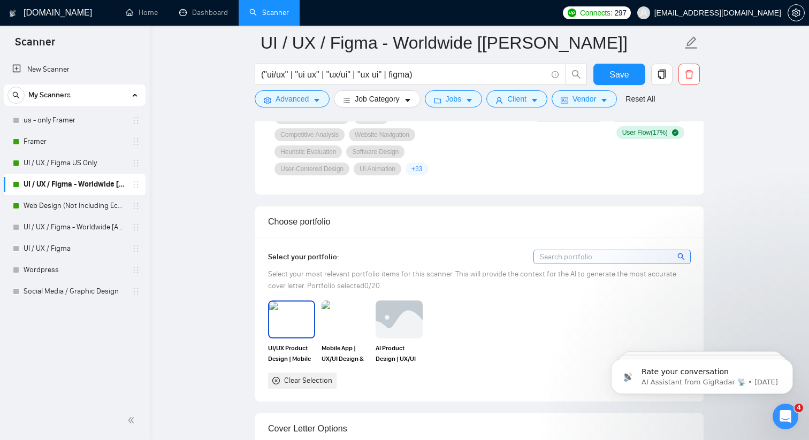
click at [279, 324] on img at bounding box center [291, 319] width 45 height 35
click at [324, 323] on img at bounding box center [345, 319] width 45 height 35
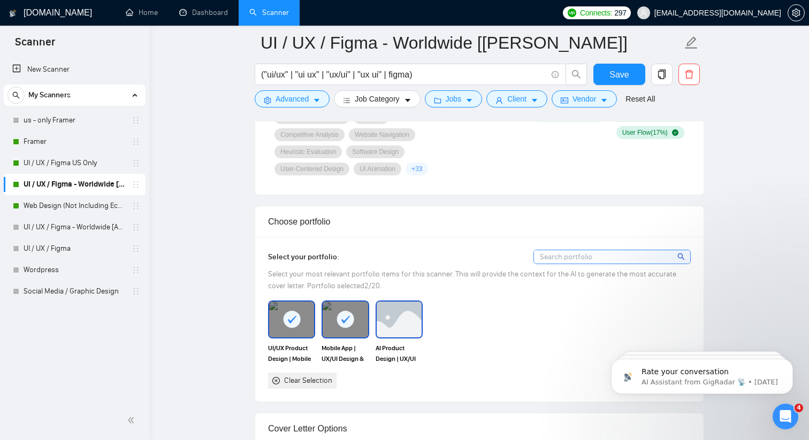
click at [418, 330] on img at bounding box center [399, 319] width 45 height 35
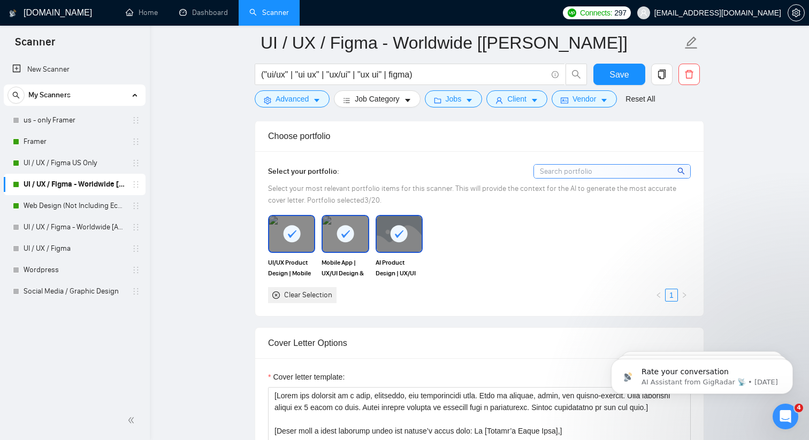
scroll to position [960, 0]
click at [622, 78] on span "Save" at bounding box center [618, 74] width 19 height 13
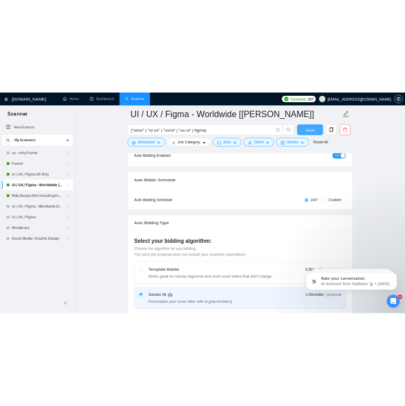
scroll to position [0, 0]
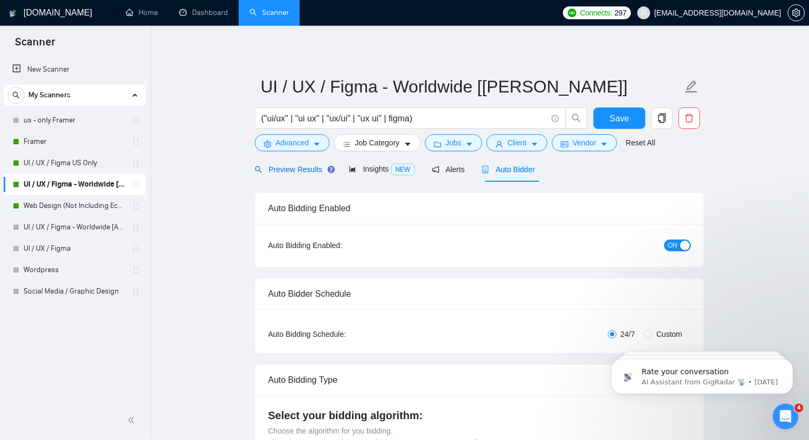
click at [286, 170] on span "Preview Results" at bounding box center [293, 169] width 77 height 9
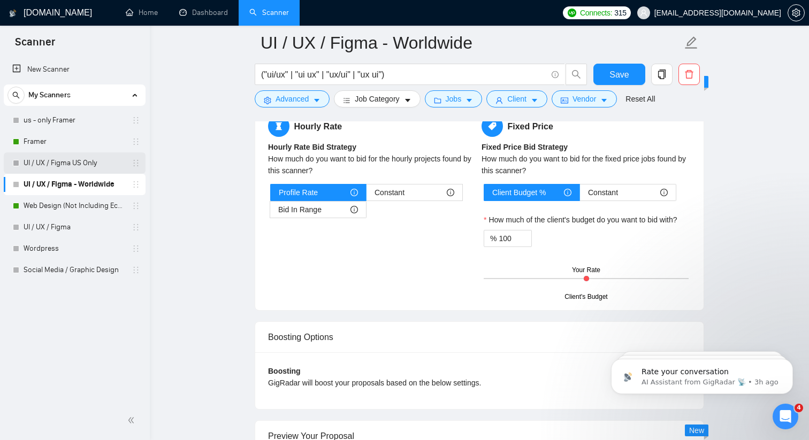
click at [88, 162] on link "UI / UX / Figma US Only" at bounding box center [75, 162] width 102 height 21
click at [332, 212] on div "Bid In Range" at bounding box center [318, 210] width 80 height 16
click at [270, 212] on input "Bid In Range" at bounding box center [270, 212] width 0 height 0
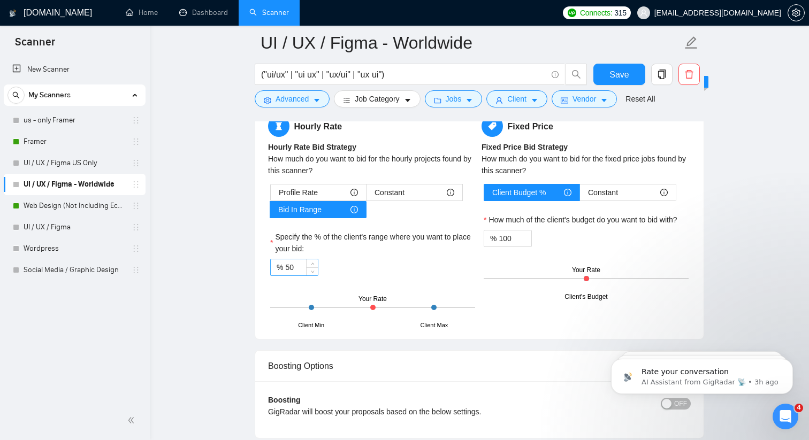
click at [292, 263] on input "50" at bounding box center [301, 267] width 33 height 16
type input "100"
click at [616, 86] on div "Save" at bounding box center [619, 77] width 56 height 27
click at [619, 73] on span "Save" at bounding box center [618, 74] width 19 height 13
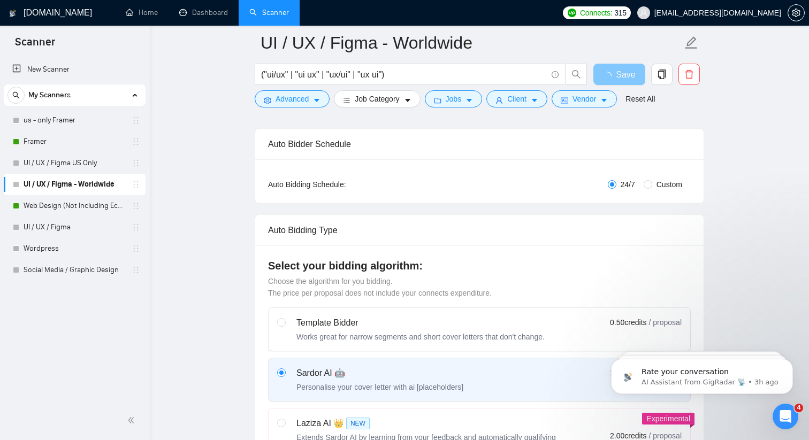
scroll to position [154, 0]
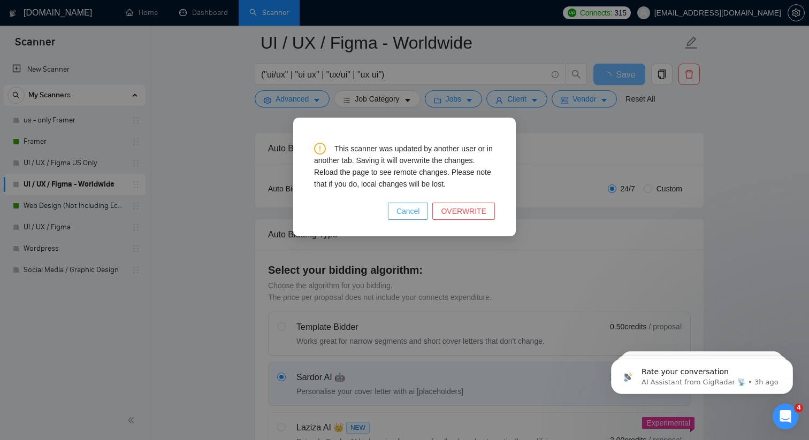
click at [412, 212] on span "Cancel" at bounding box center [408, 211] width 24 height 12
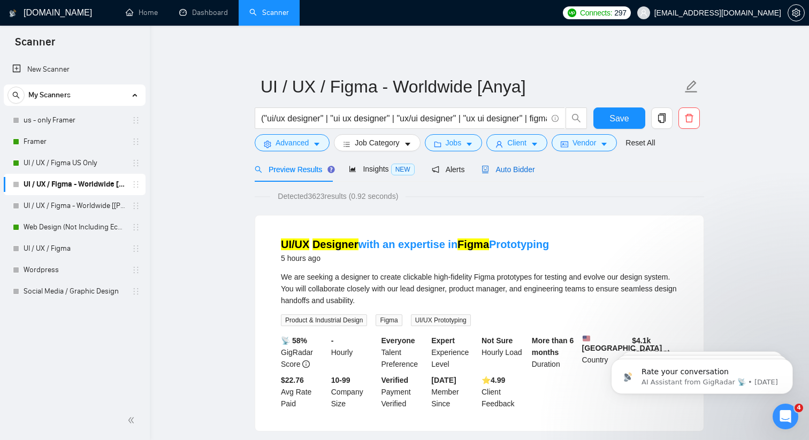
click at [489, 166] on icon "robot" at bounding box center [484, 169] width 7 height 7
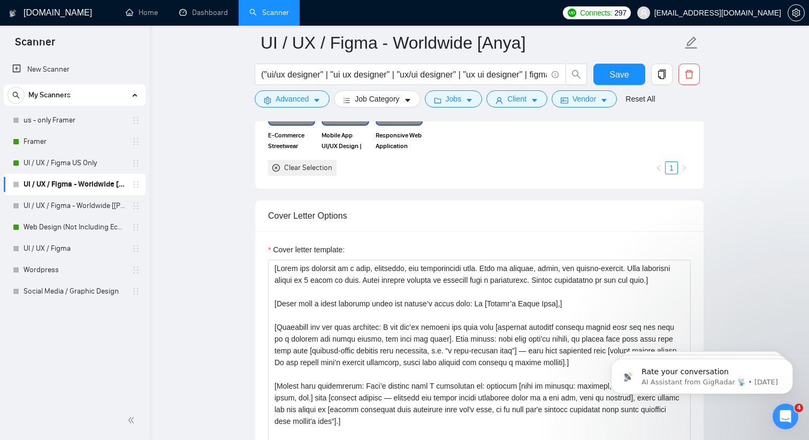
scroll to position [1389, 0]
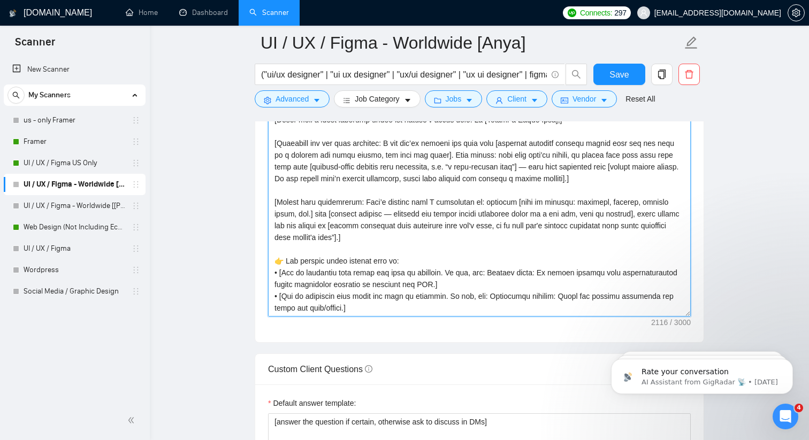
click at [404, 242] on textarea "Cover letter template:" at bounding box center [479, 196] width 423 height 241
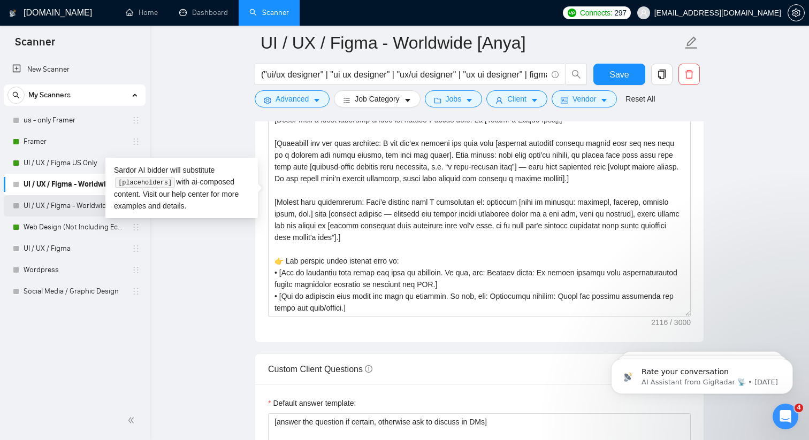
click at [74, 204] on link "UI / UX / Figma - Worldwide [[PERSON_NAME]]" at bounding box center [75, 205] width 102 height 21
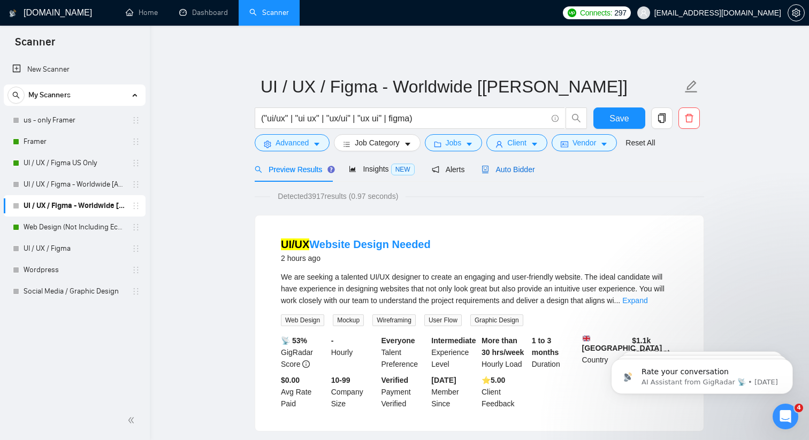
click at [489, 167] on icon "robot" at bounding box center [484, 169] width 7 height 7
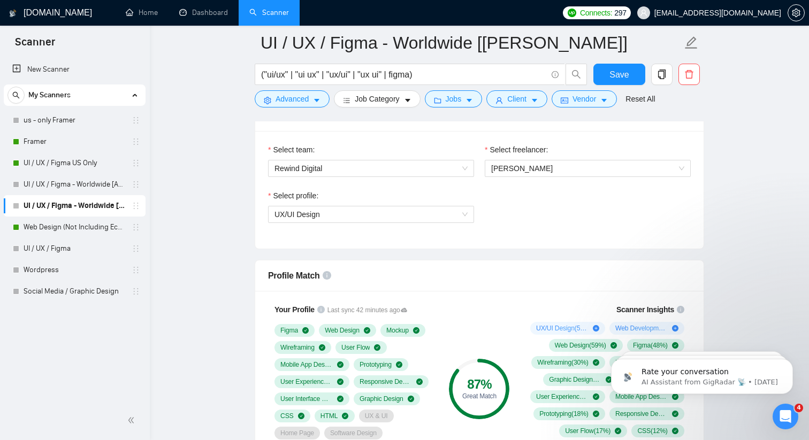
scroll to position [560, 0]
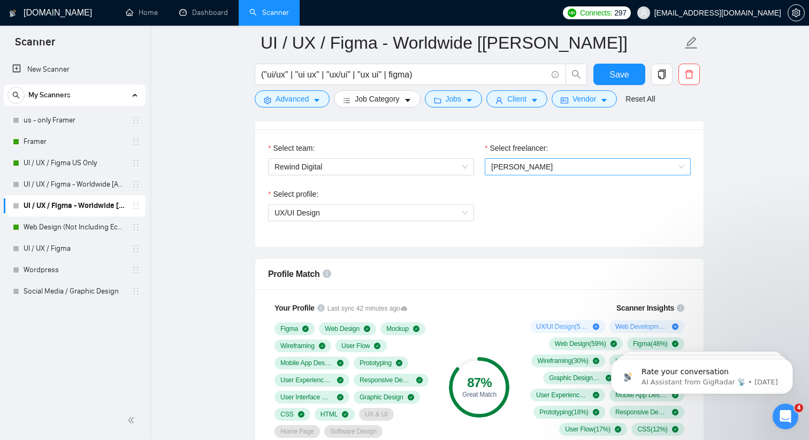
click at [537, 172] on span "[PERSON_NAME]" at bounding box center [587, 167] width 193 height 16
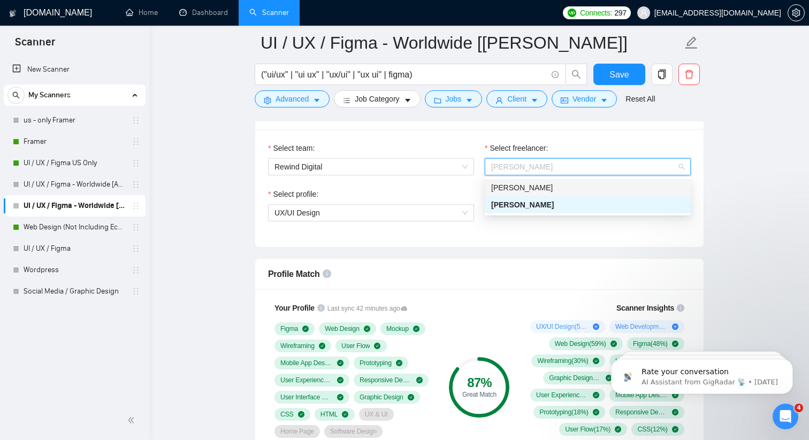
click at [529, 190] on span "[PERSON_NAME]" at bounding box center [522, 188] width 62 height 9
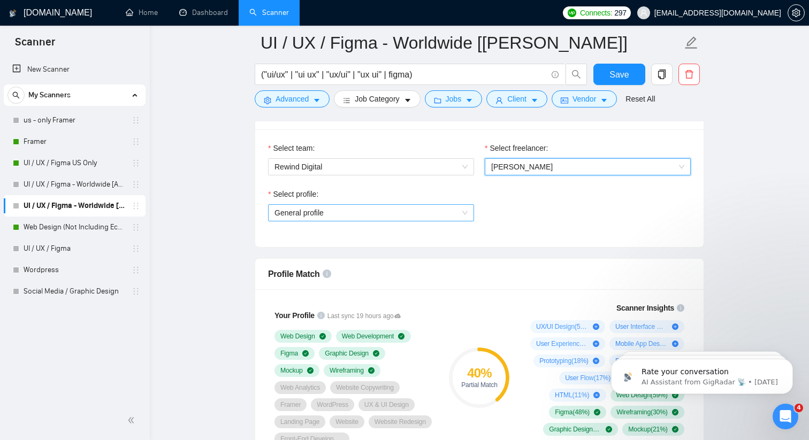
click at [429, 209] on span "General profile" at bounding box center [370, 213] width 193 height 16
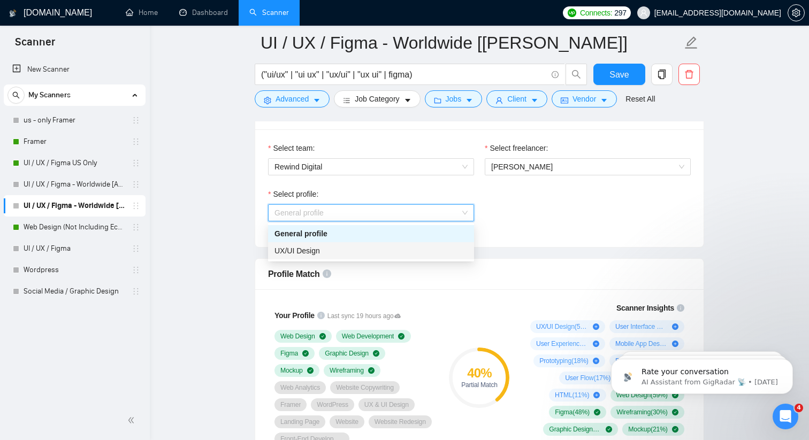
click at [375, 252] on div "UX/UI Design" at bounding box center [370, 251] width 193 height 12
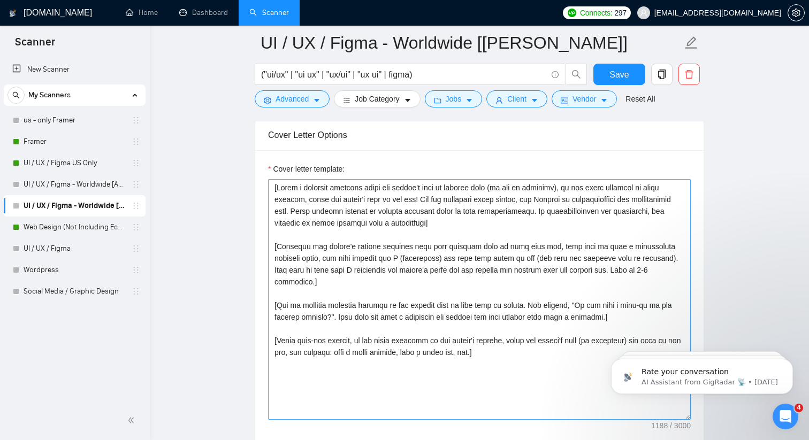
scroll to position [1113, 0]
